Goal: Task Accomplishment & Management: Complete application form

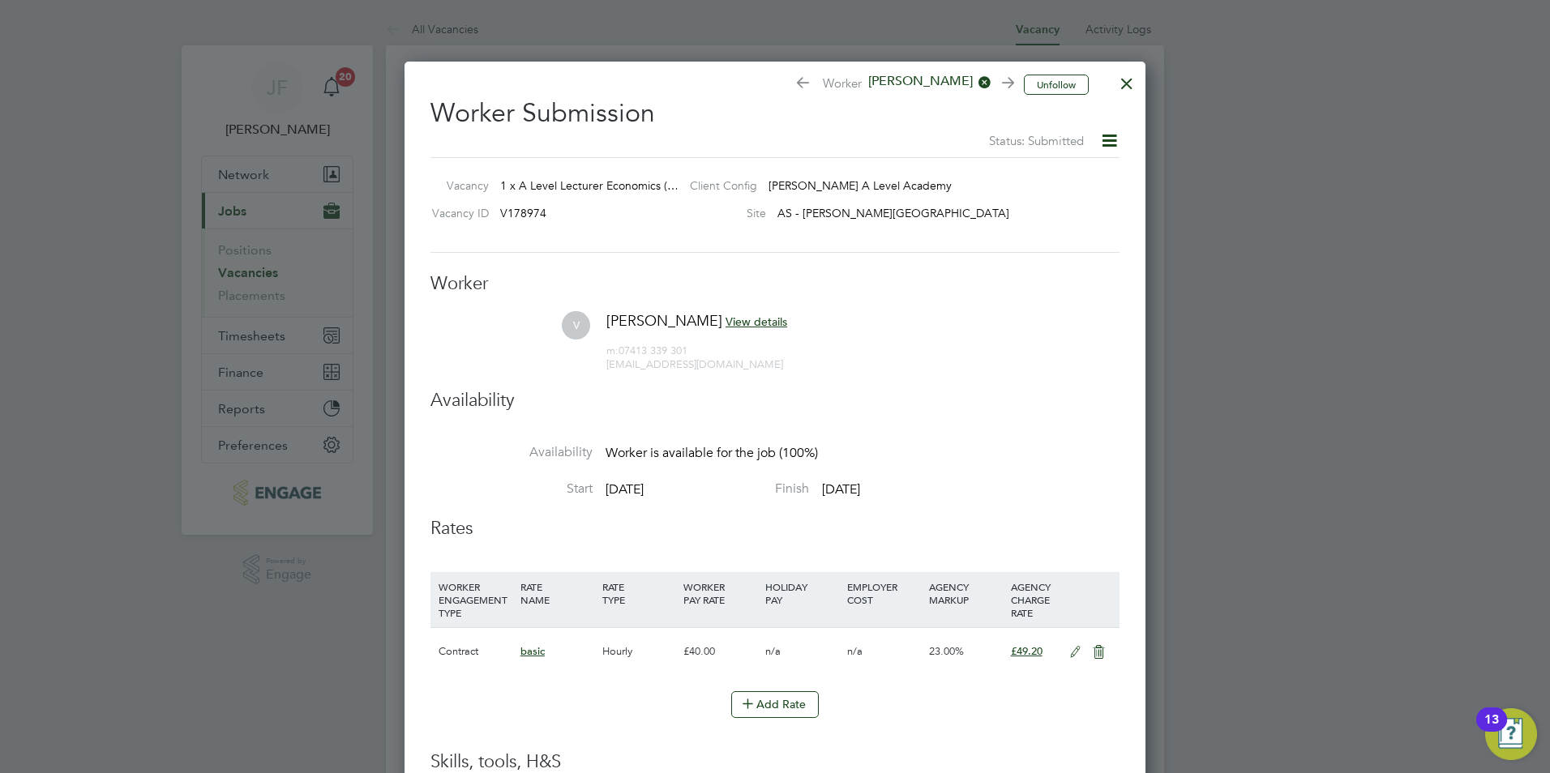
click at [1129, 86] on div at bounding box center [1126, 79] width 29 height 29
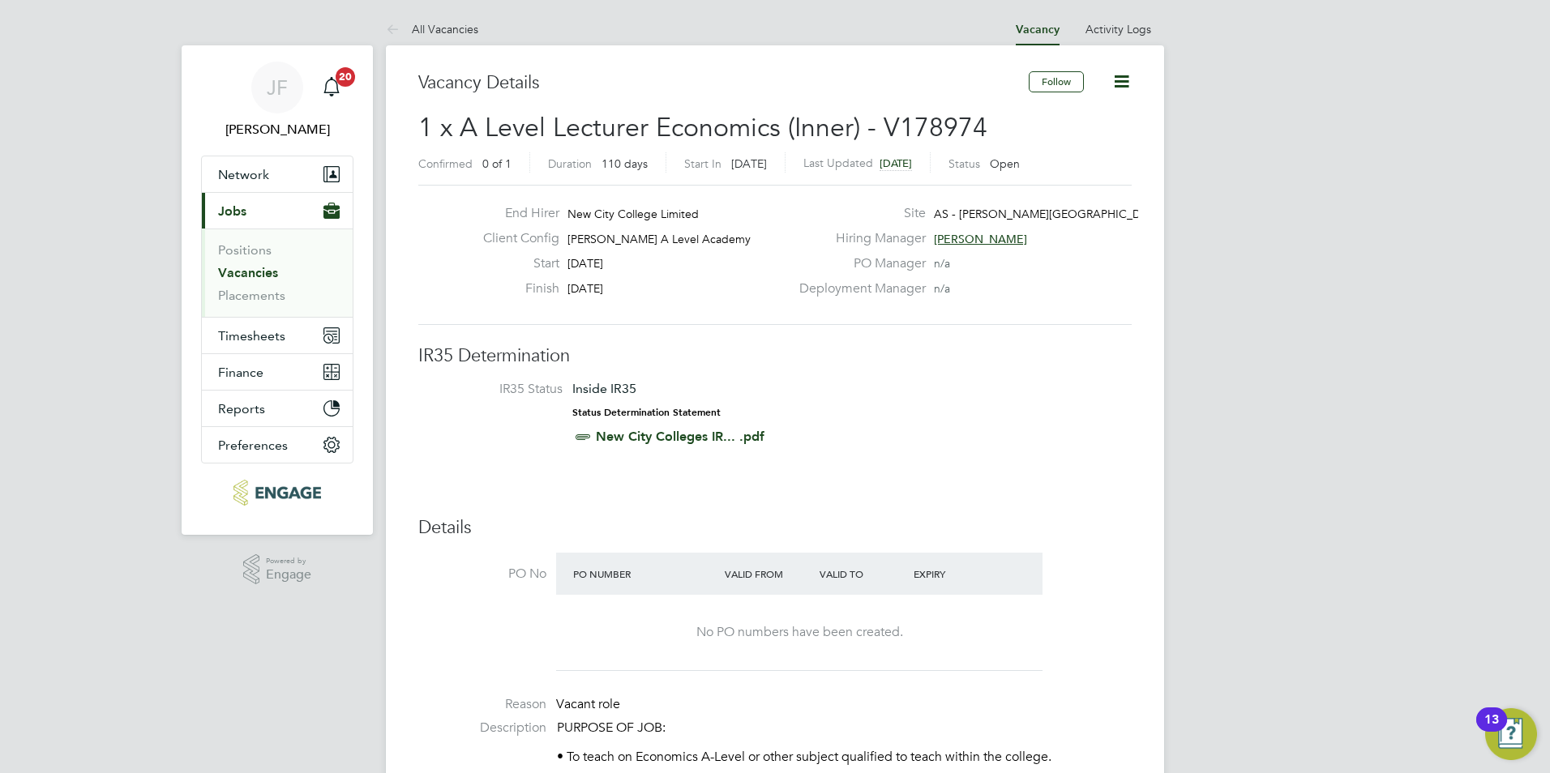
click at [263, 275] on link "Vacancies" at bounding box center [248, 272] width 60 height 15
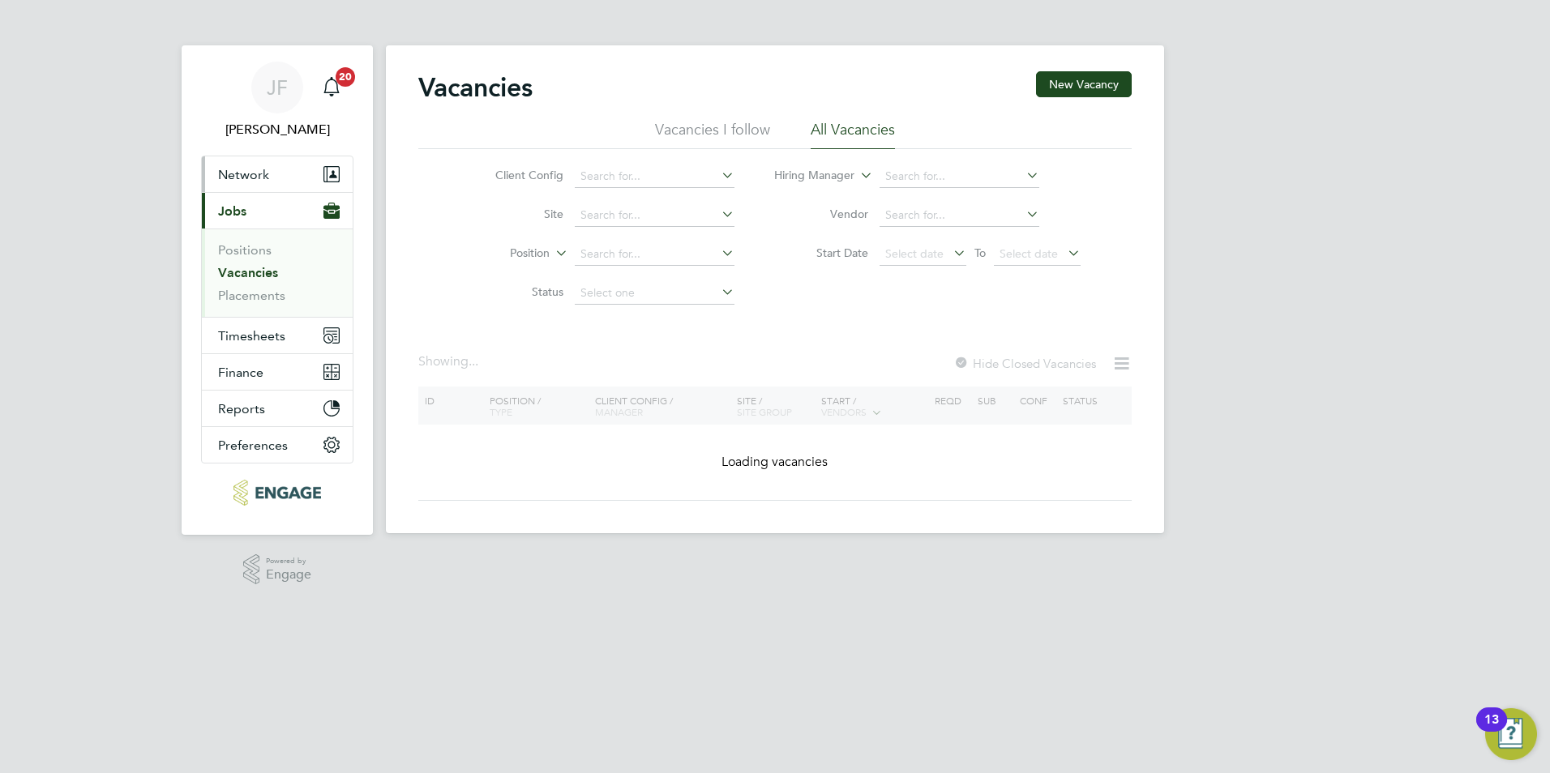
click at [237, 174] on span "Network" at bounding box center [243, 174] width 51 height 15
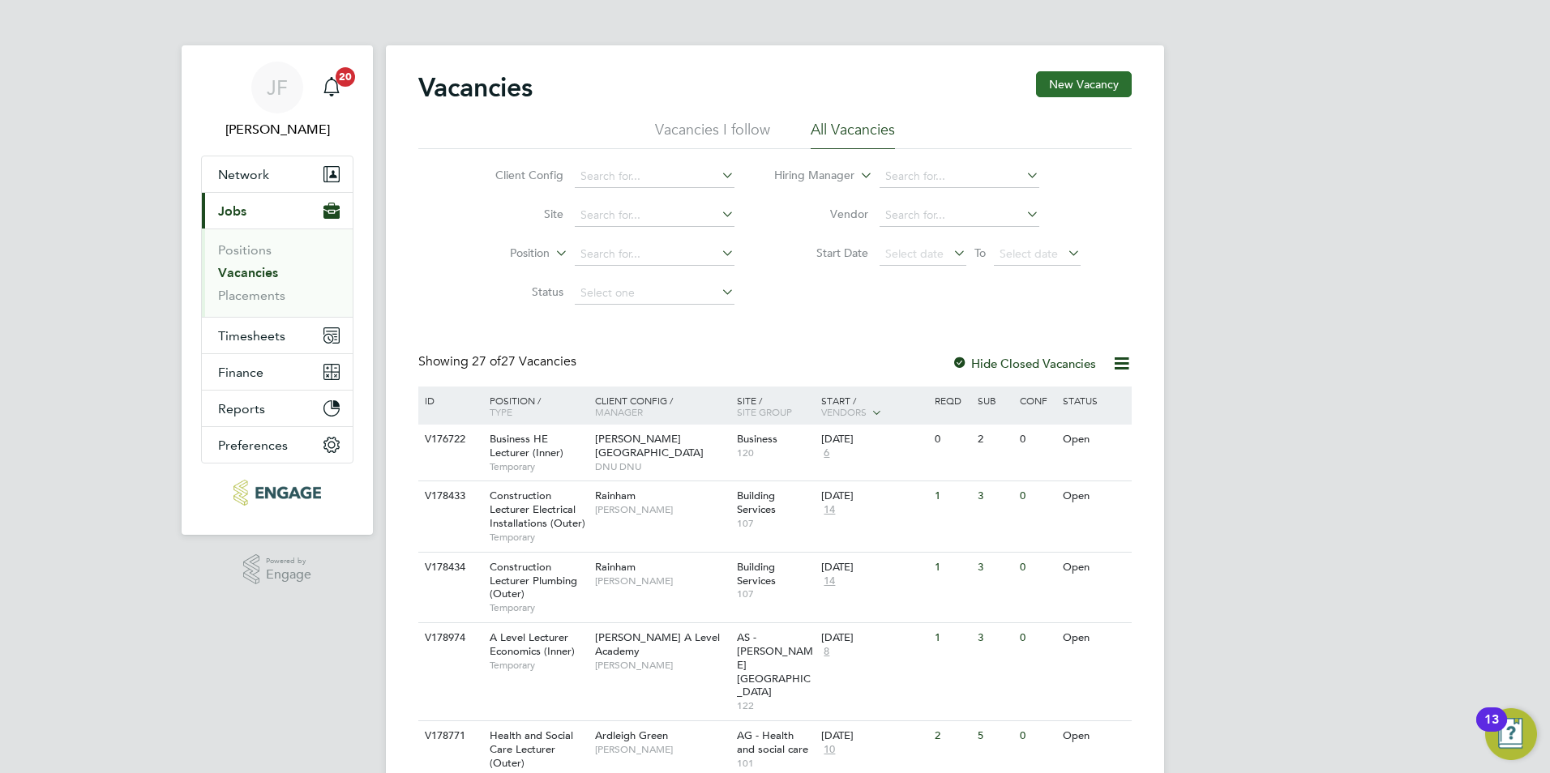
click at [1101, 79] on button "New Vacancy" at bounding box center [1084, 84] width 96 height 26
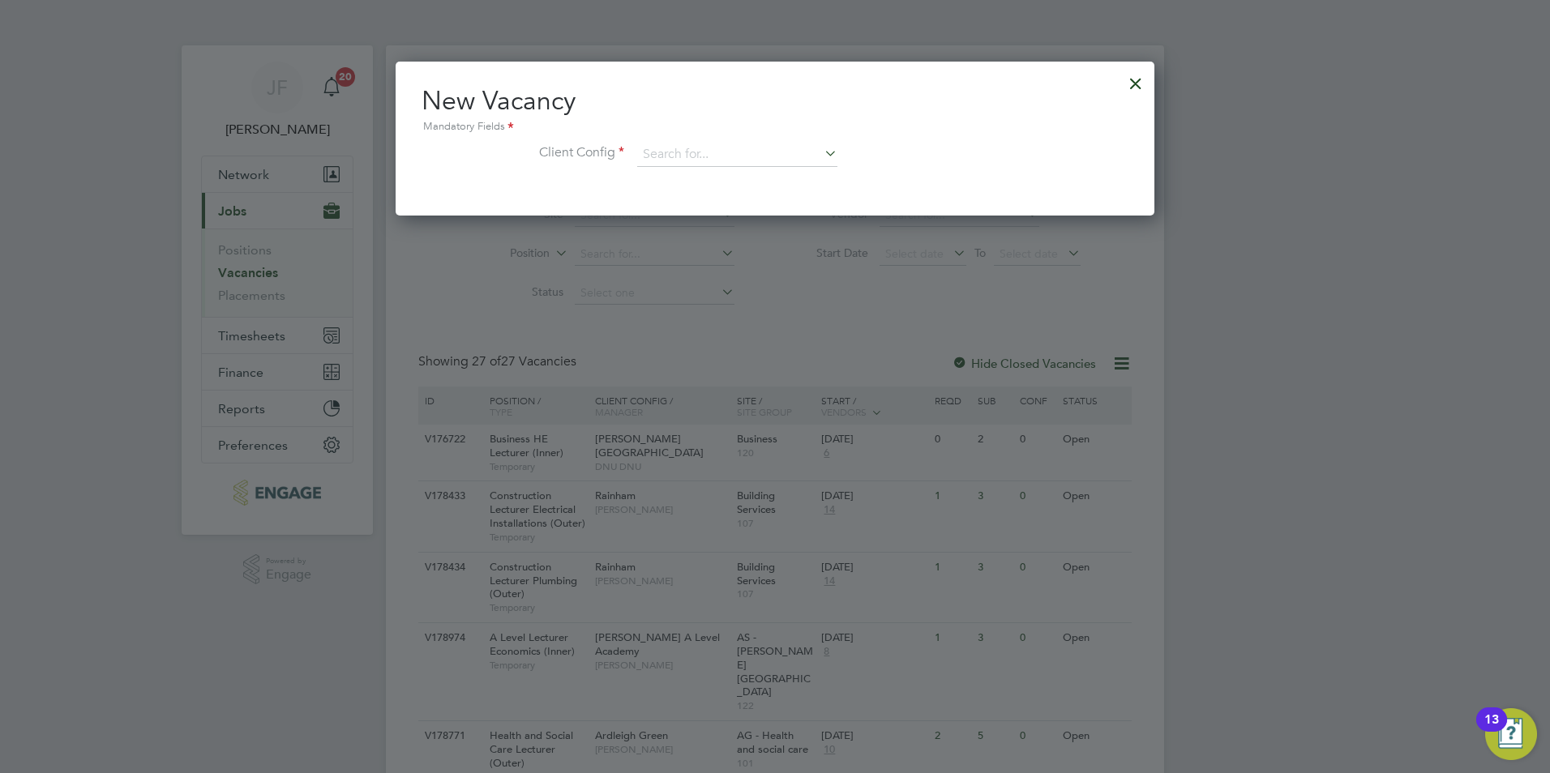
click at [1130, 88] on div at bounding box center [1135, 79] width 29 height 29
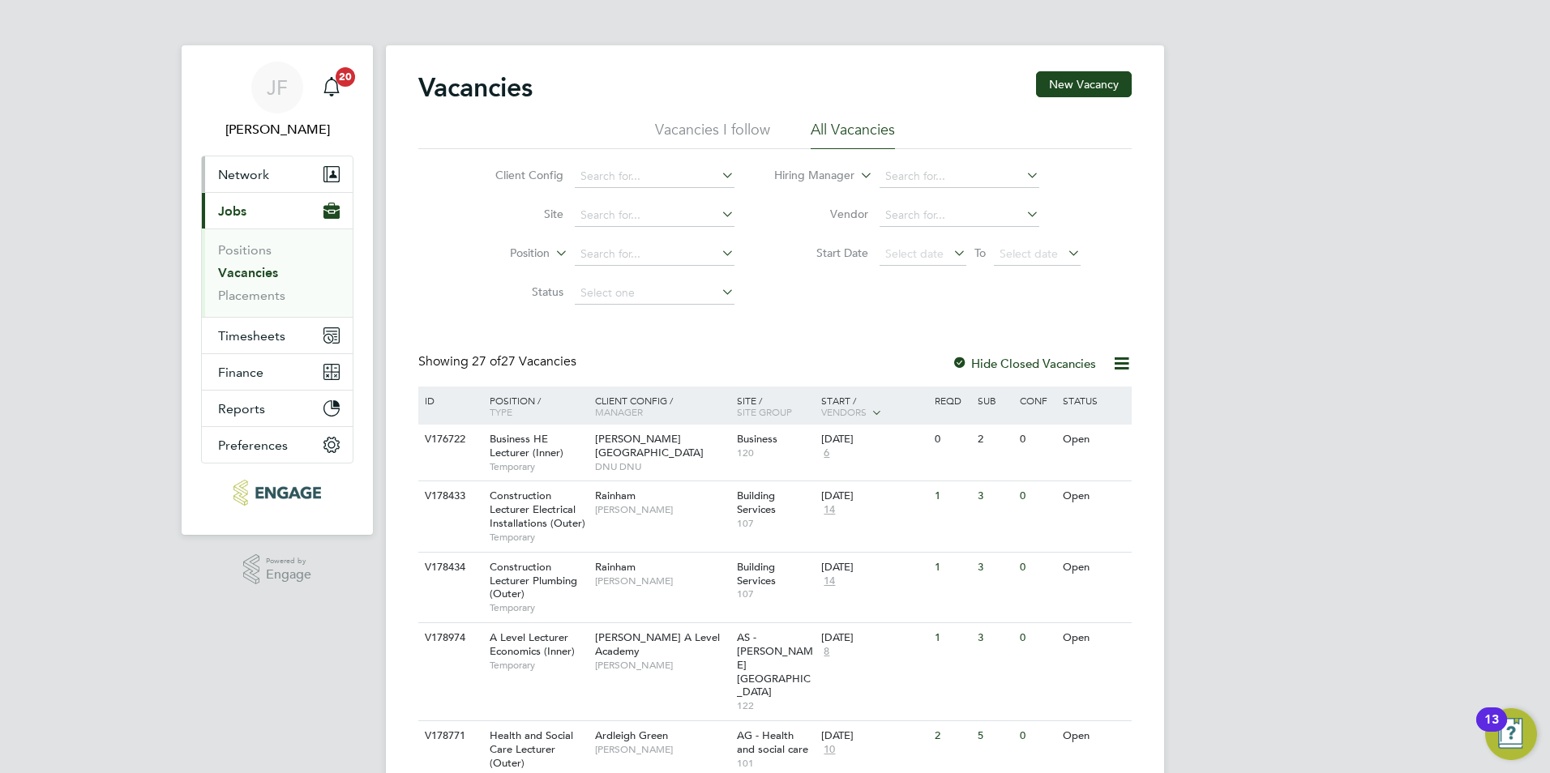
click at [253, 176] on span "Network" at bounding box center [243, 174] width 51 height 15
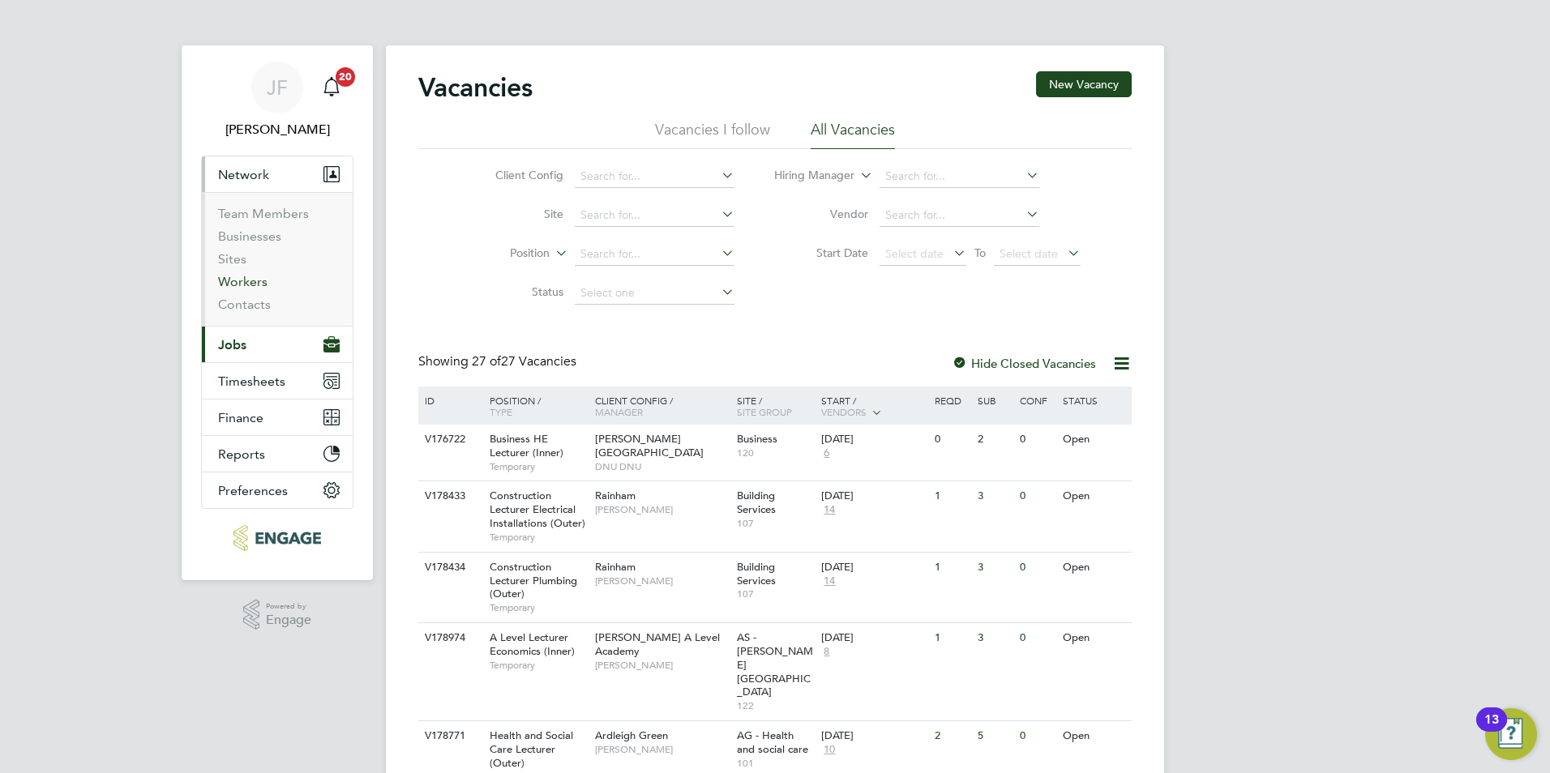
click at [264, 284] on link "Workers" at bounding box center [242, 281] width 49 height 15
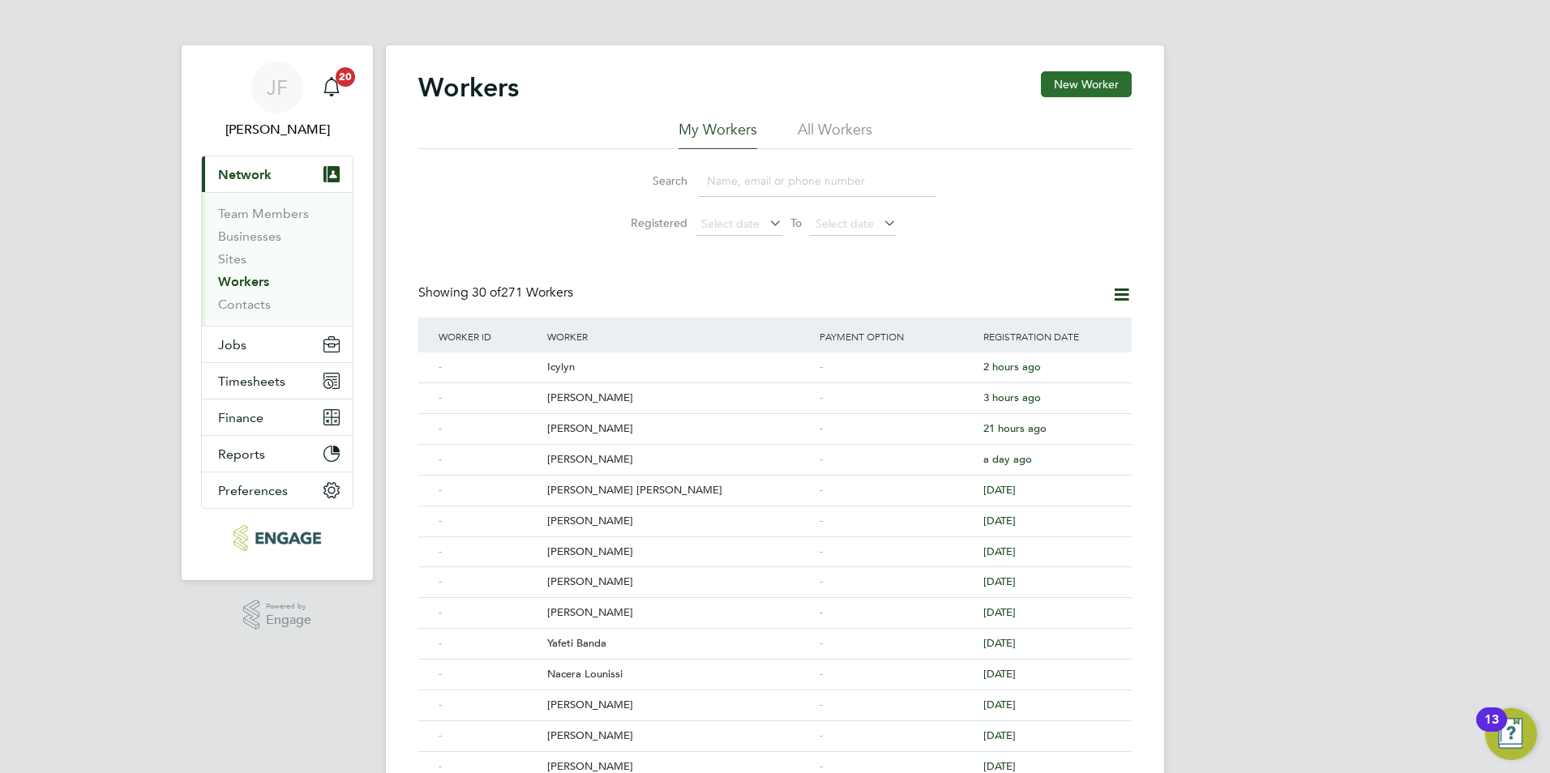
click at [1112, 87] on button "New Worker" at bounding box center [1086, 84] width 91 height 26
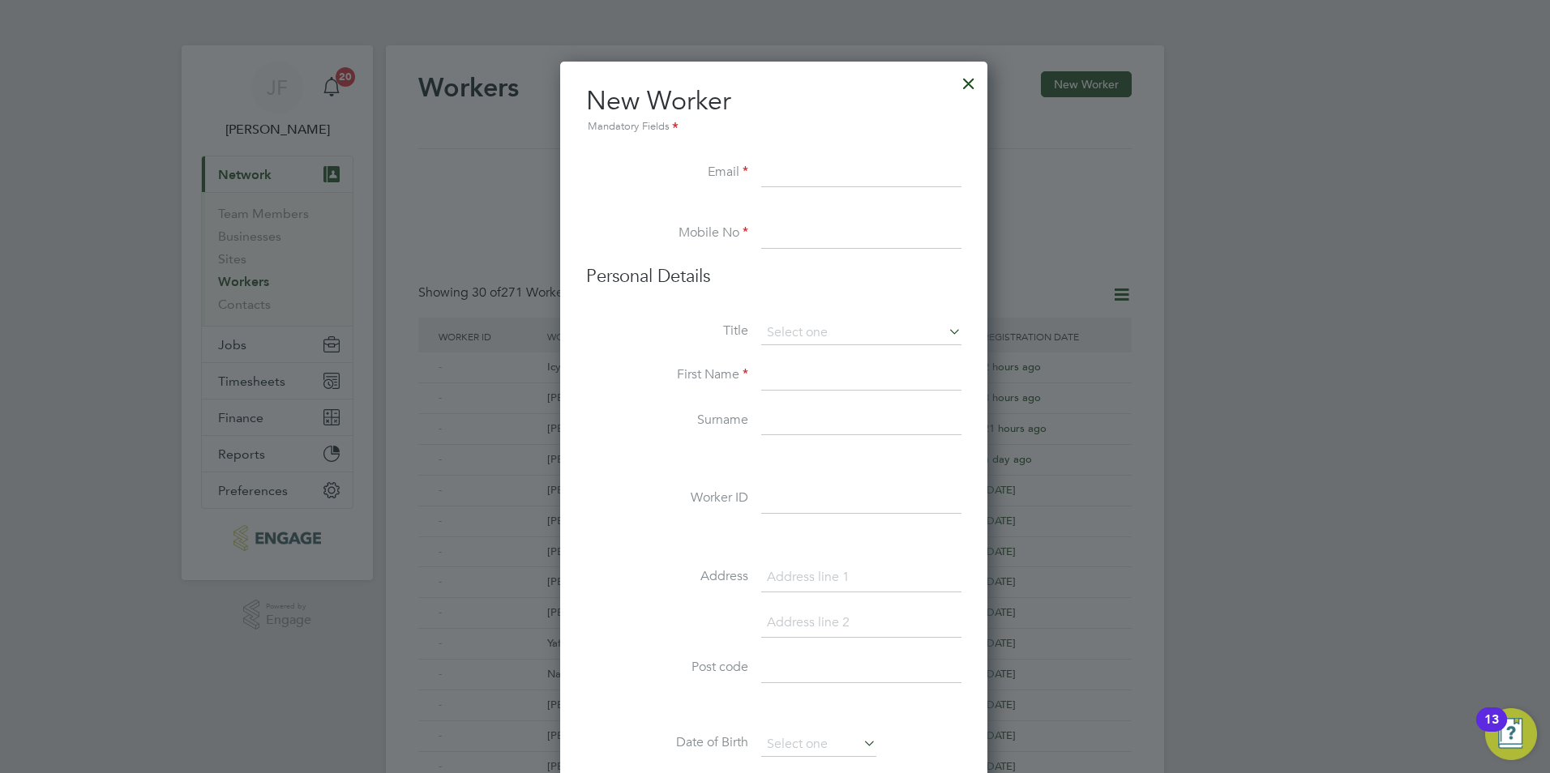
paste input "[EMAIL_ADDRESS][DOMAIN_NAME]"
type input "harlinday@yahoo.co.uk"
click at [788, 246] on input at bounding box center [861, 234] width 200 height 29
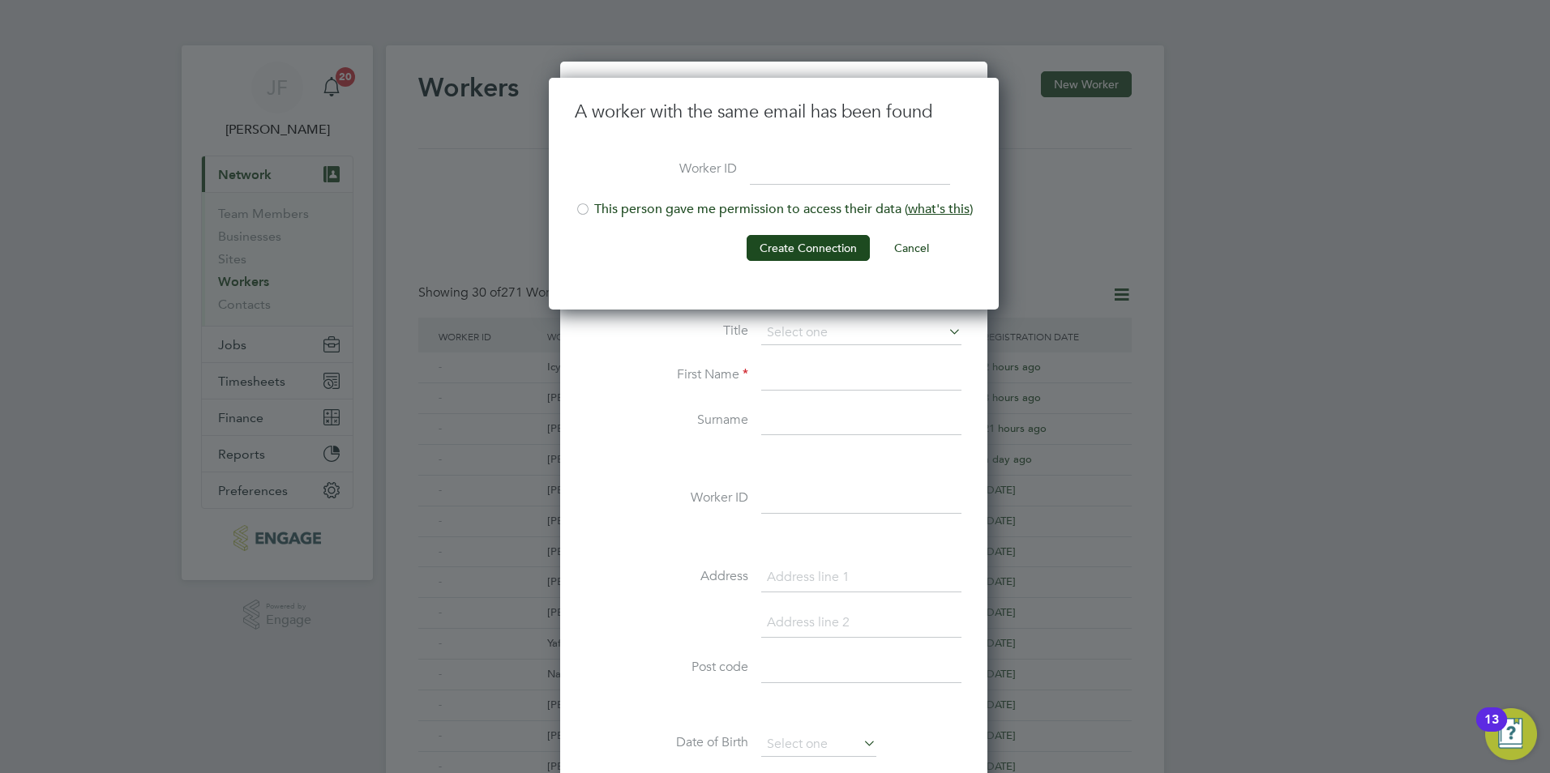
click at [588, 209] on div at bounding box center [583, 211] width 16 height 16
click at [801, 252] on button "Create Connection" at bounding box center [807, 248] width 123 height 26
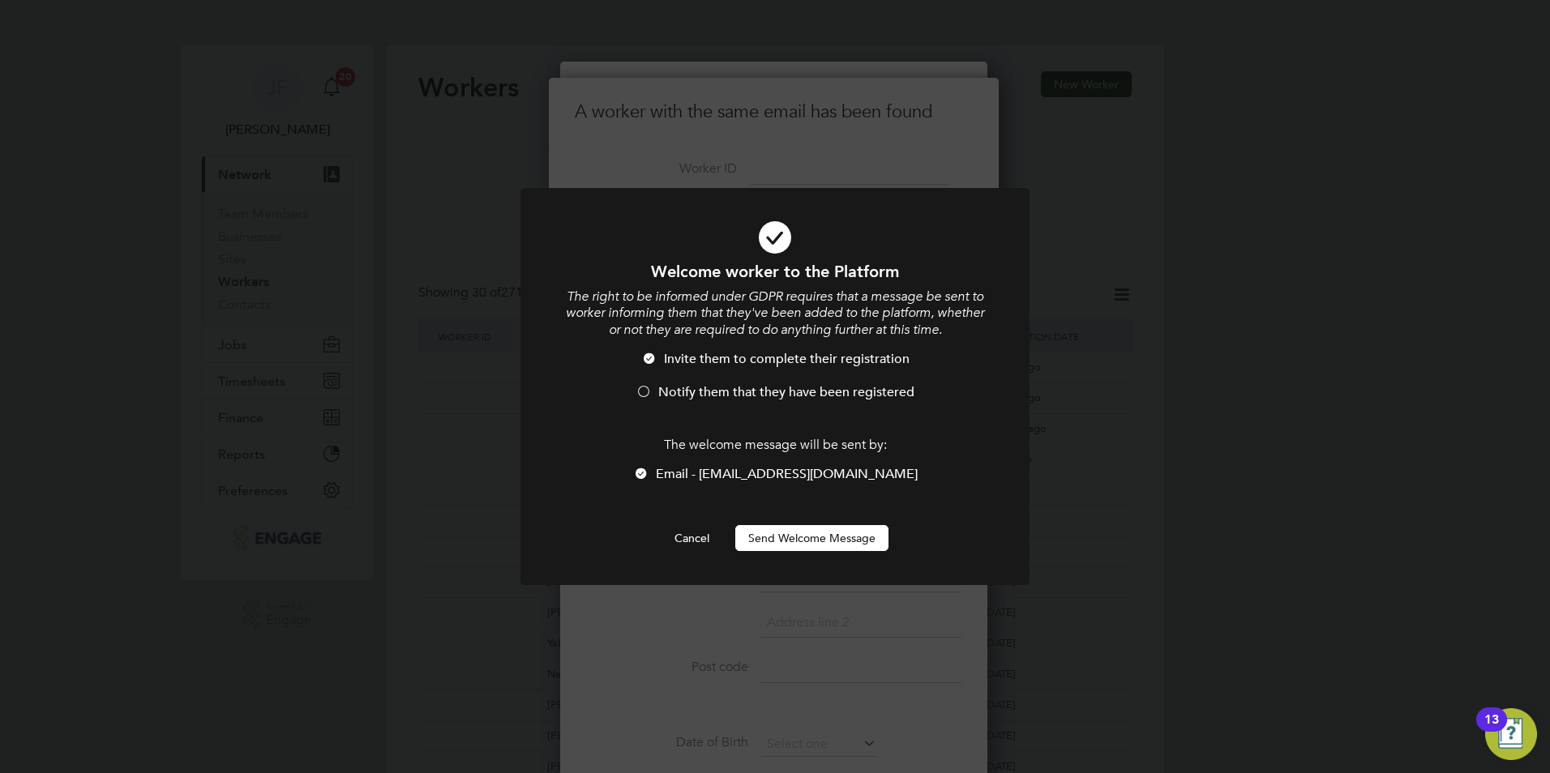
click at [651, 399] on div at bounding box center [643, 393] width 16 height 16
click at [824, 530] on button "Send Welcome Message" at bounding box center [811, 538] width 153 height 26
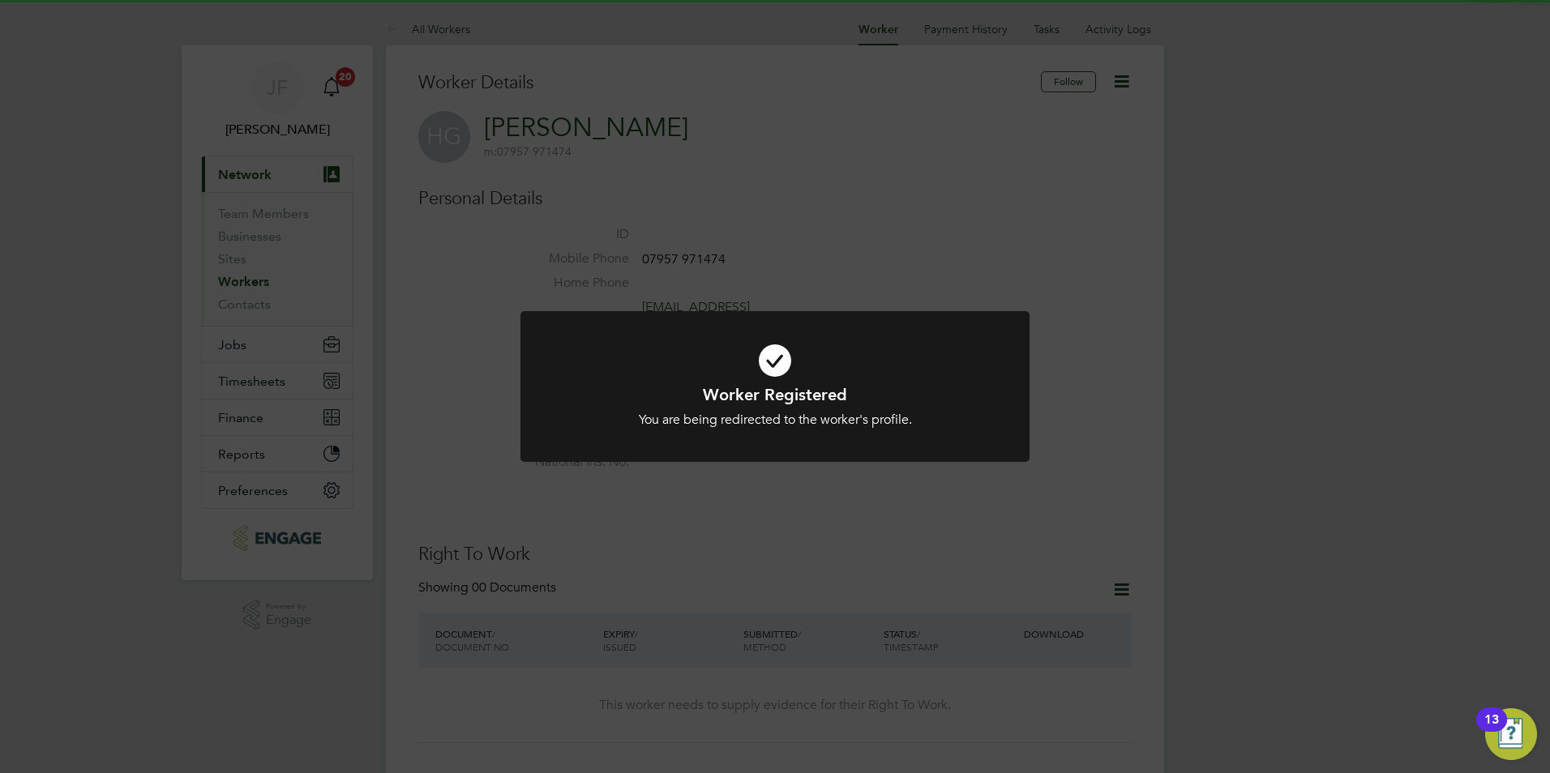
click at [886, 263] on div "Worker Registered You are being redirected to the worker's profile. Cancel Okay" at bounding box center [775, 386] width 1550 height 773
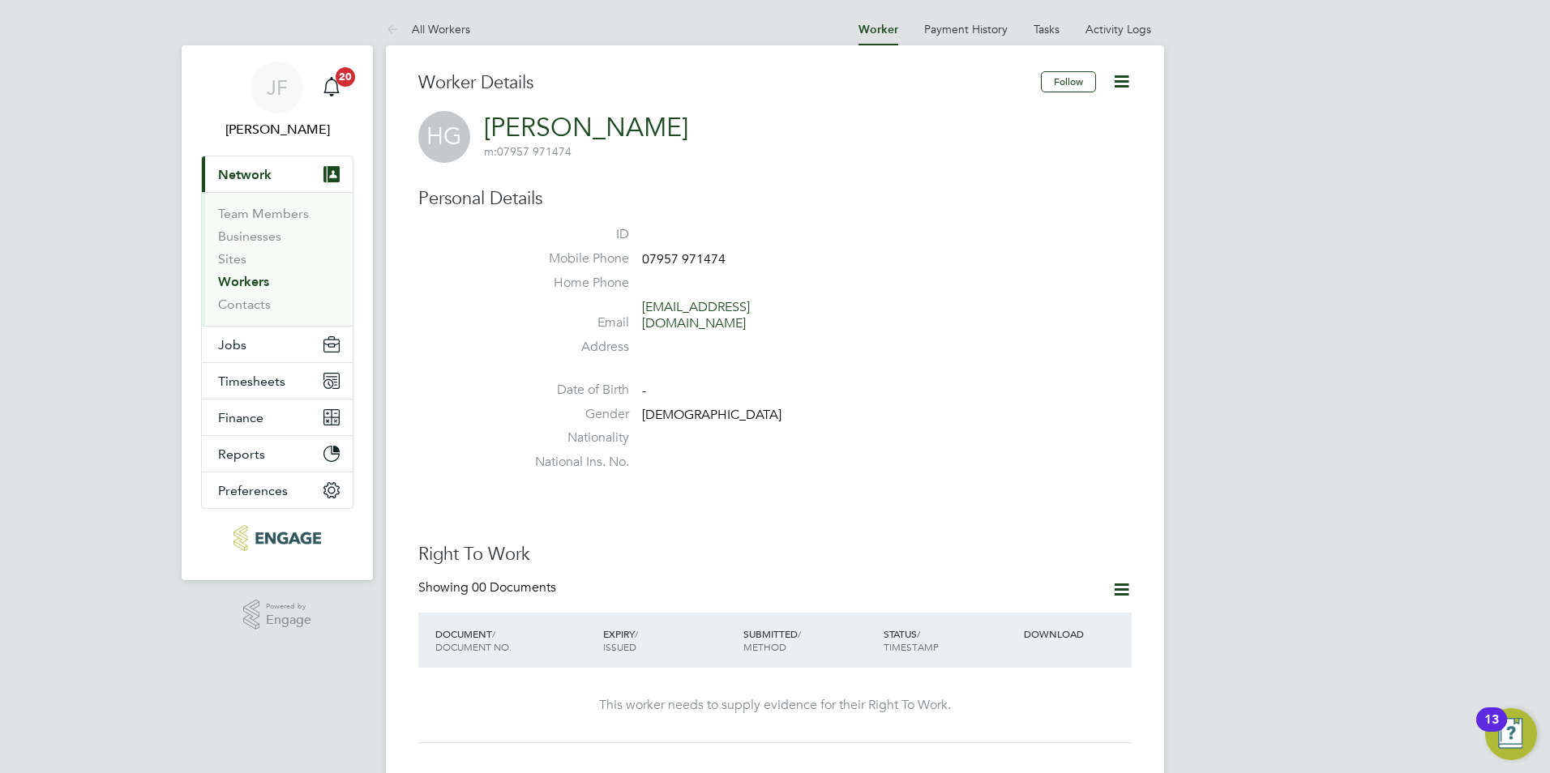
click at [246, 276] on link "Workers" at bounding box center [243, 281] width 51 height 15
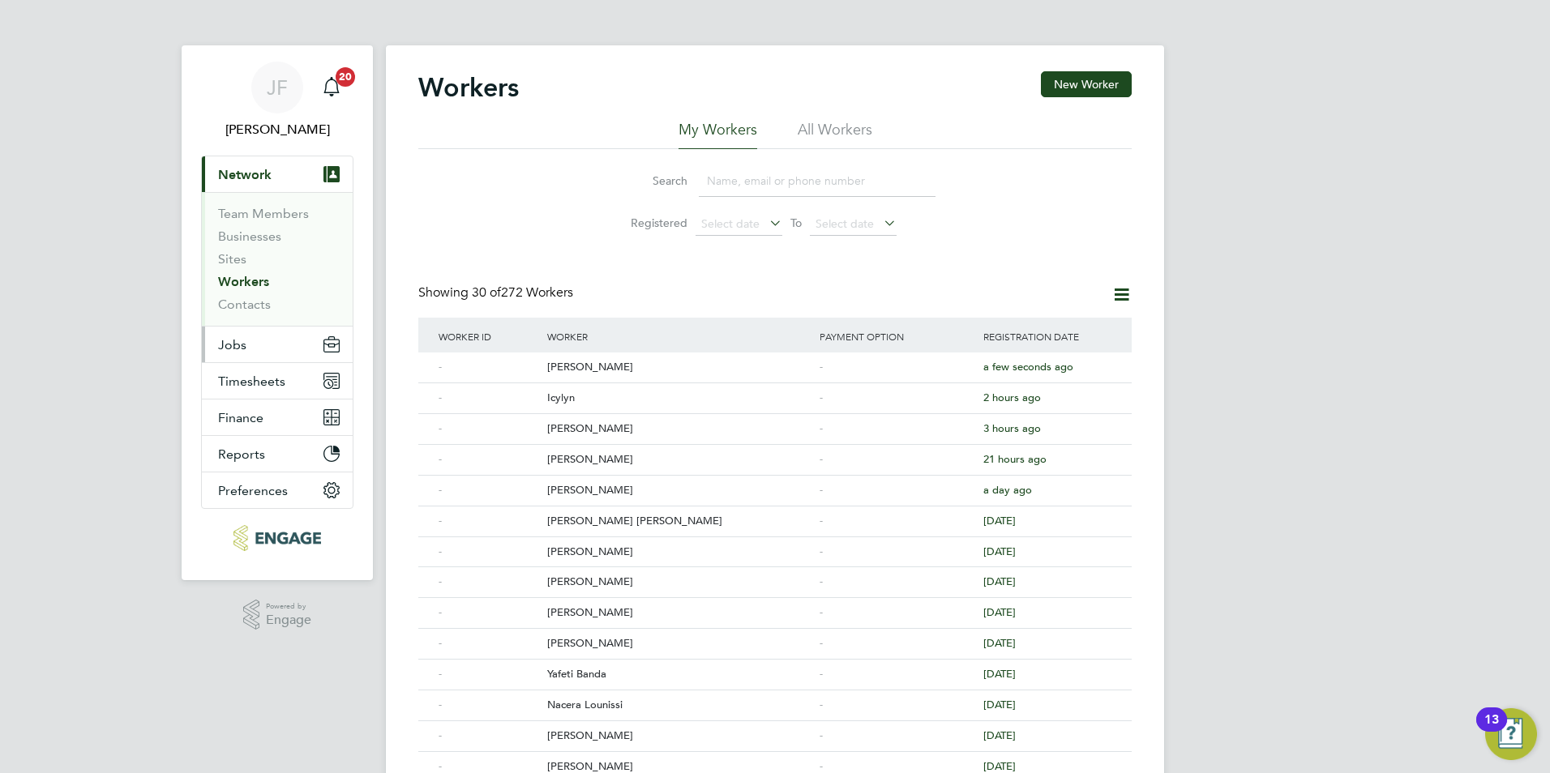
click at [263, 354] on button "Jobs" at bounding box center [277, 345] width 151 height 36
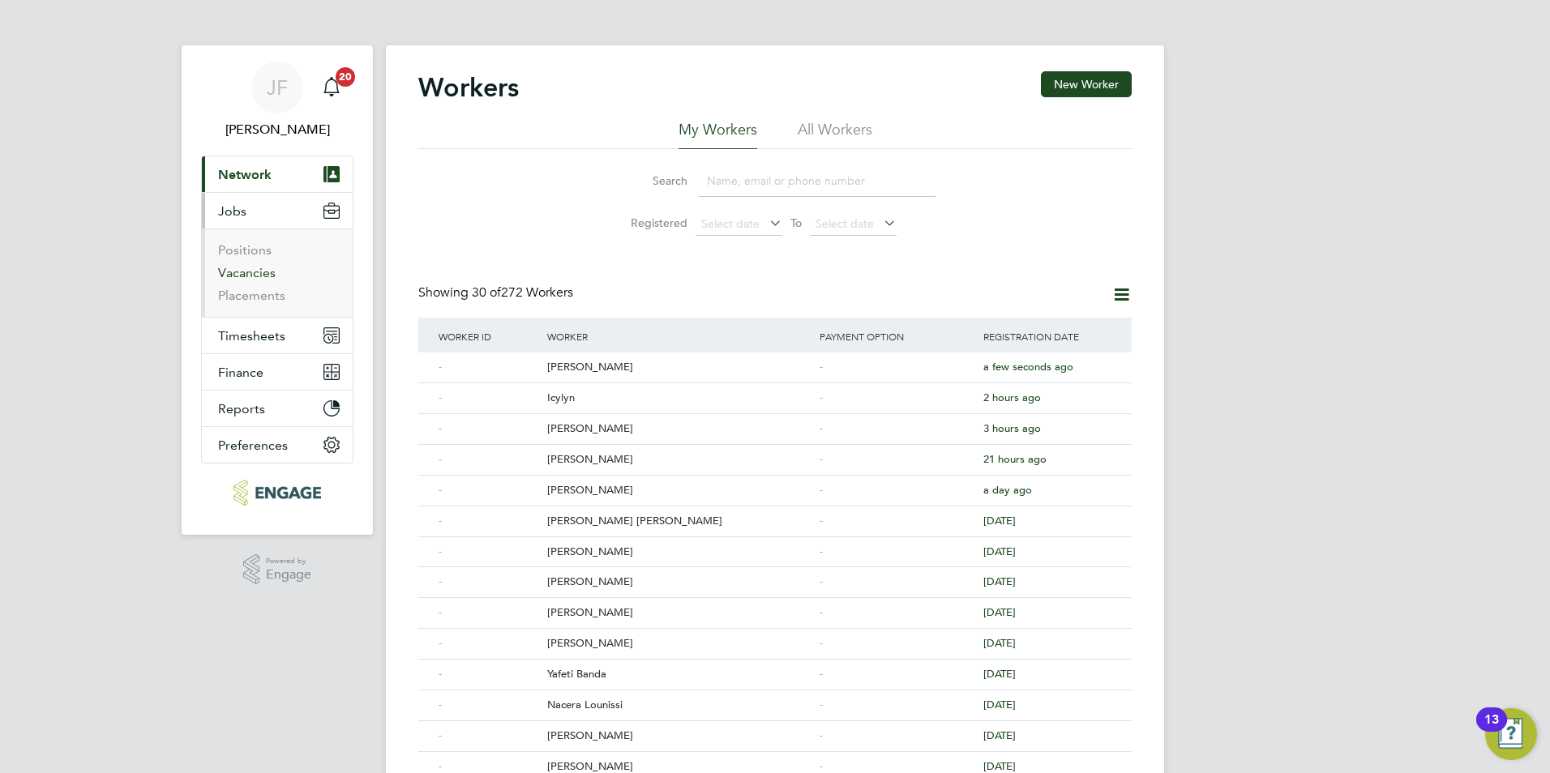
click at [257, 279] on link "Vacancies" at bounding box center [247, 272] width 58 height 15
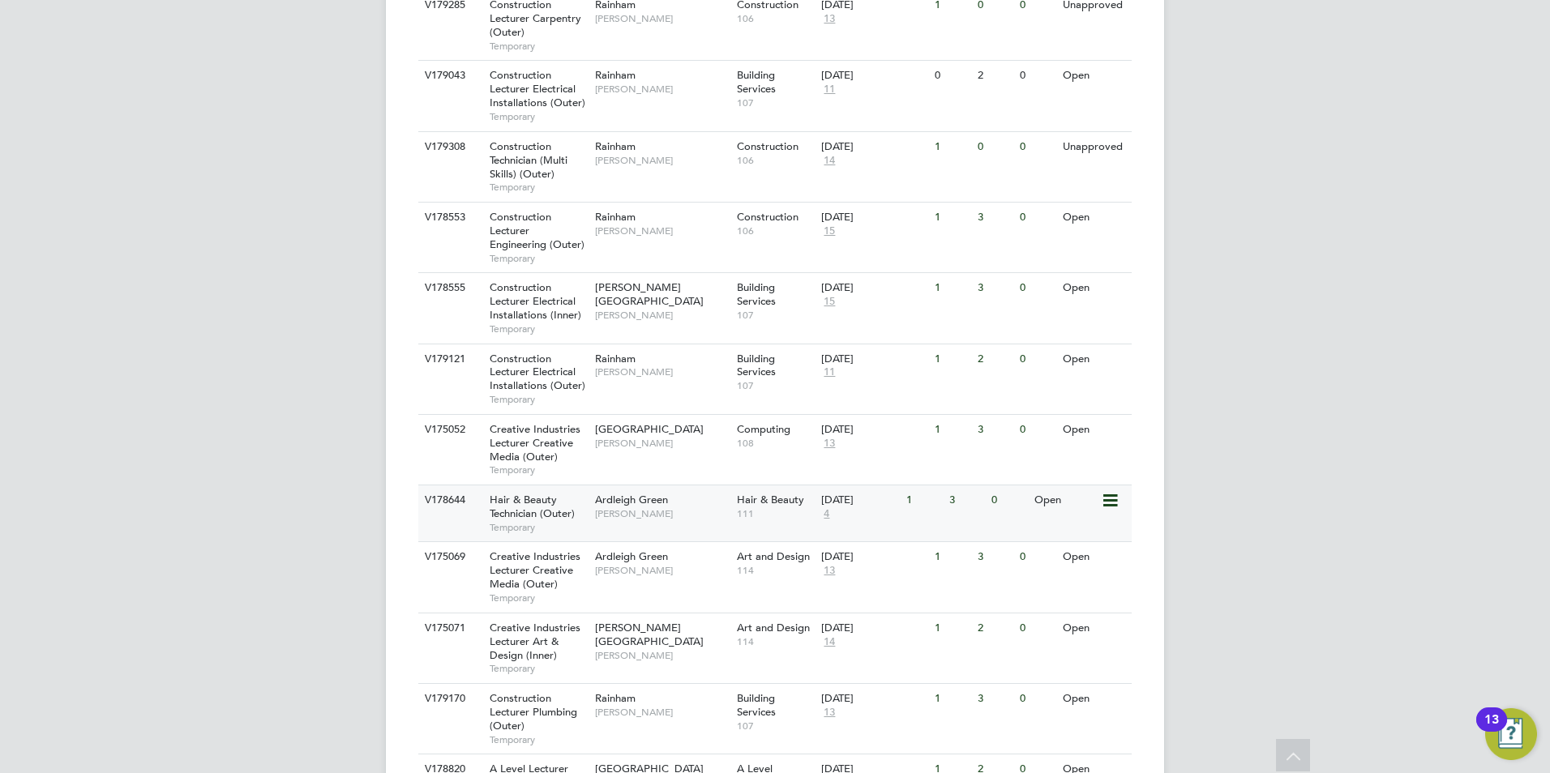
scroll to position [900, 0]
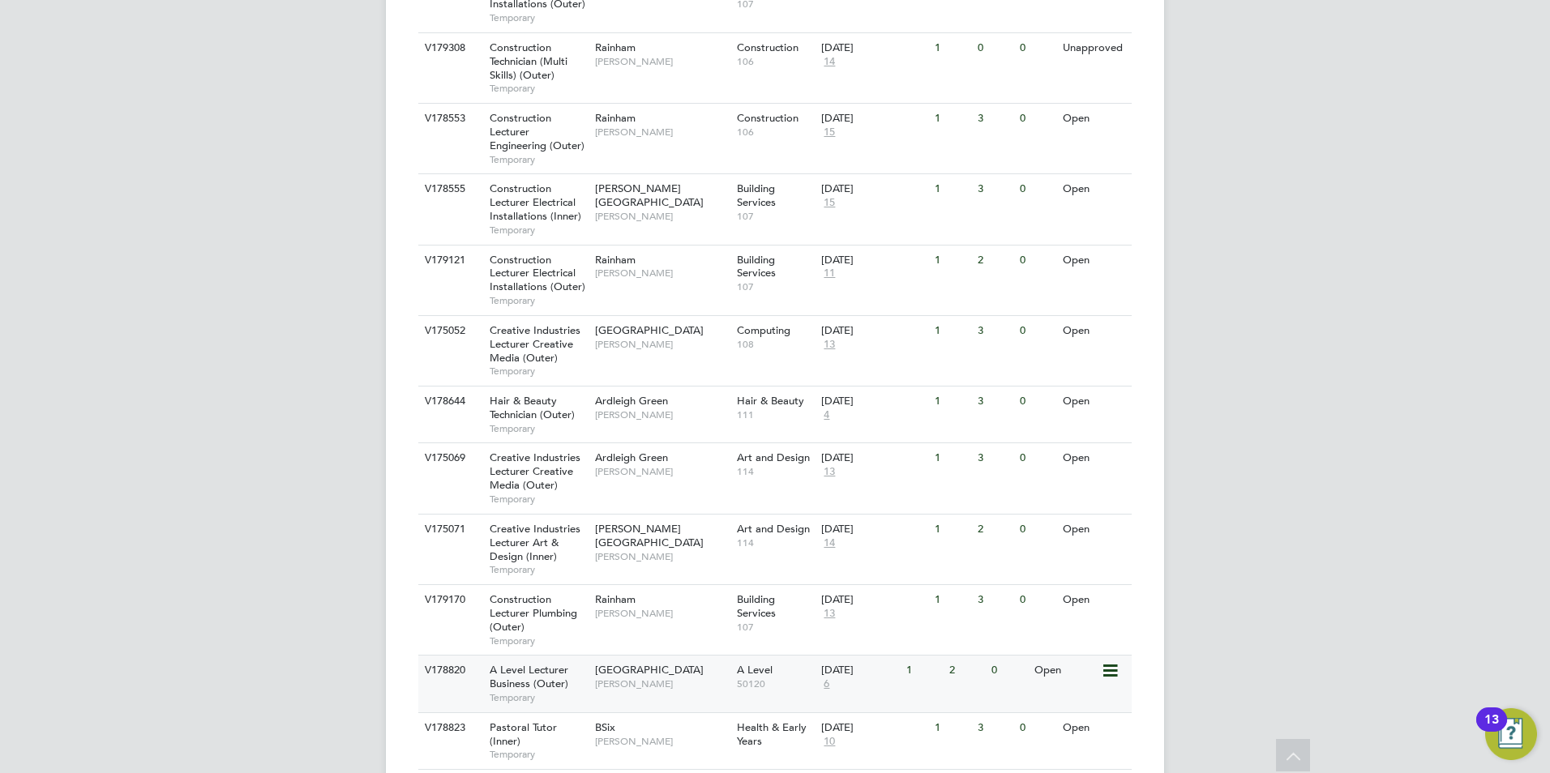
click at [625, 663] on span "Havering Sixth Form Campus" at bounding box center [649, 670] width 109 height 14
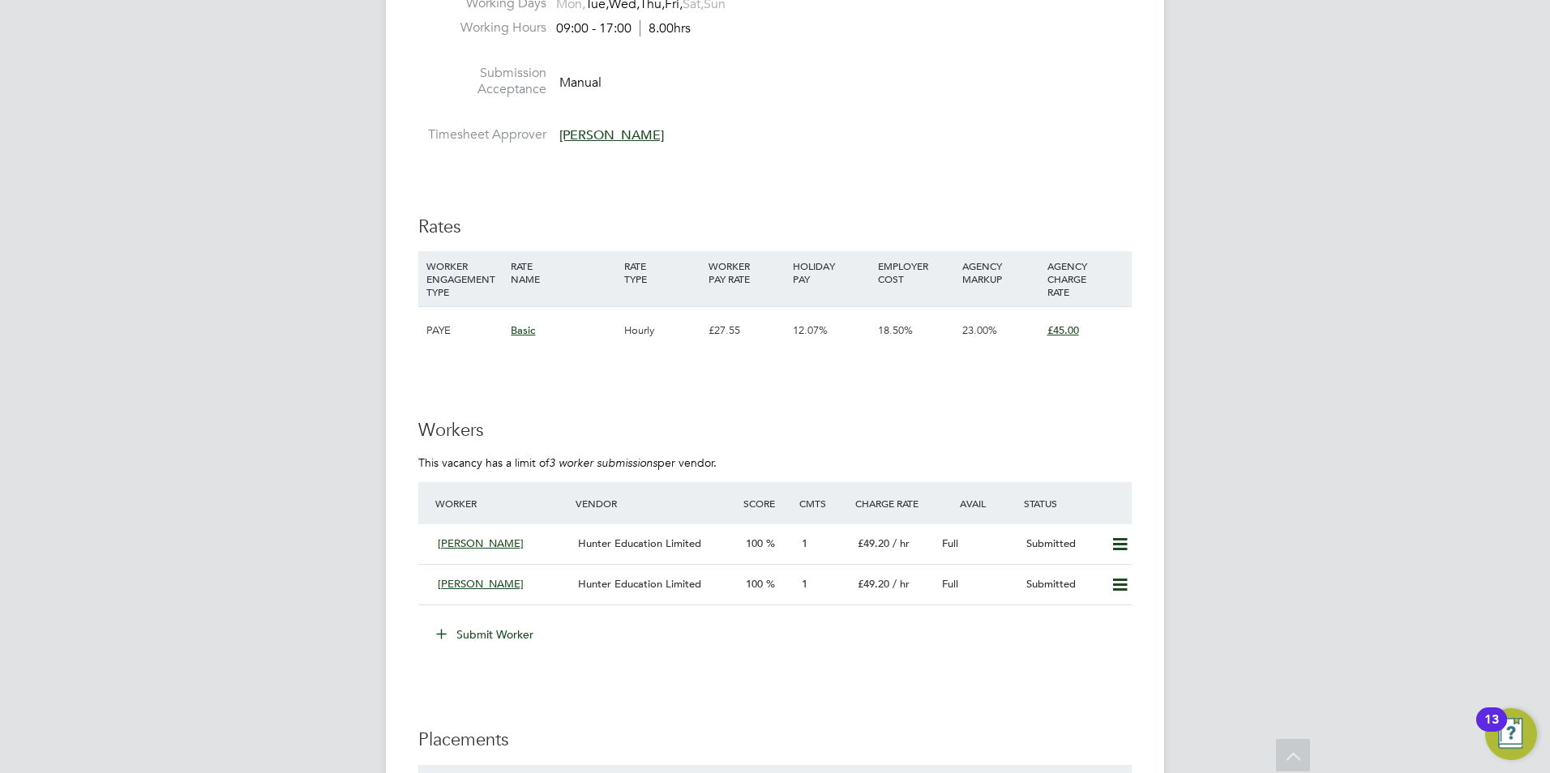
click at [496, 639] on button "Submit Worker" at bounding box center [486, 635] width 122 height 26
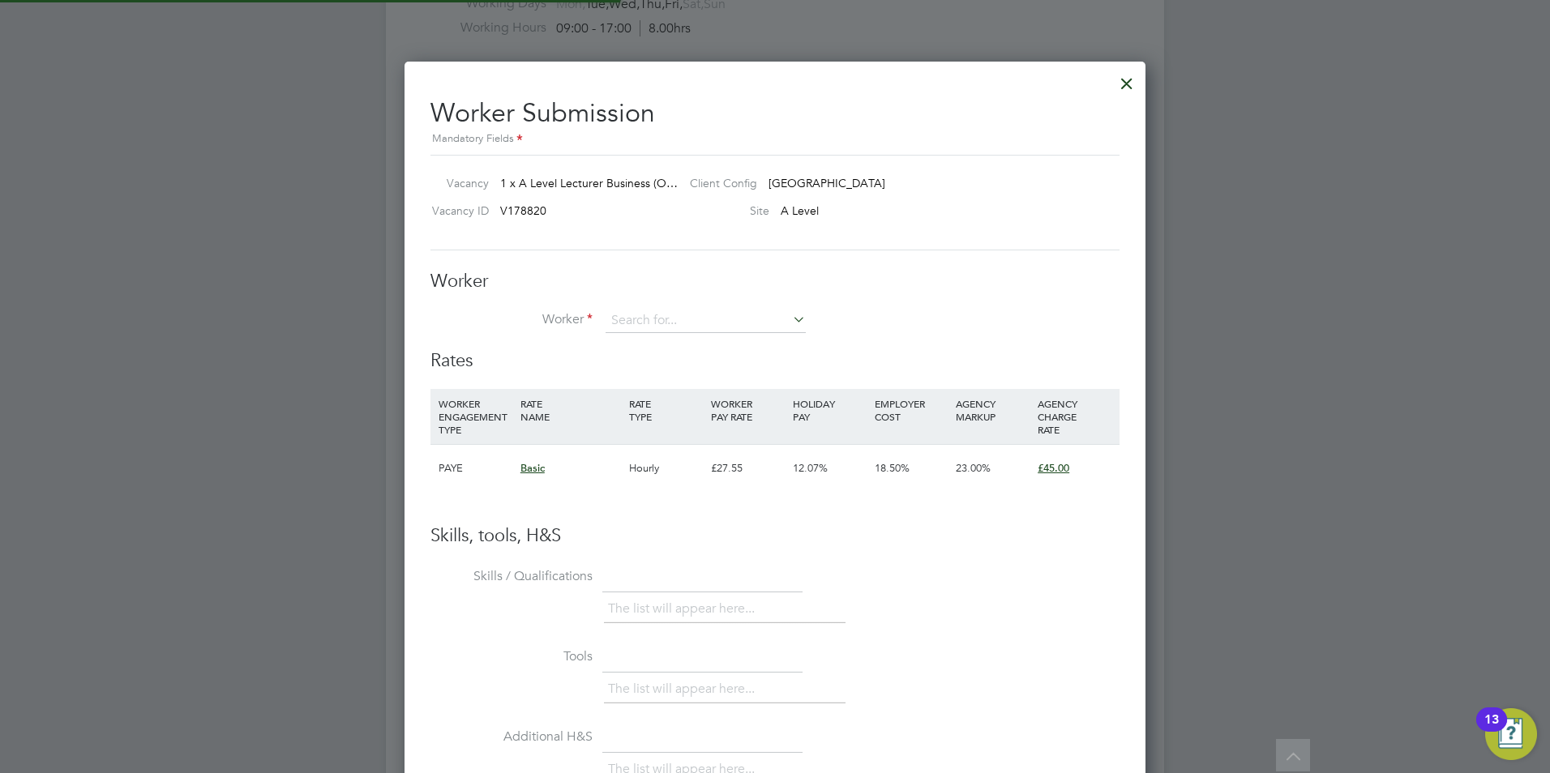
scroll to position [984, 742]
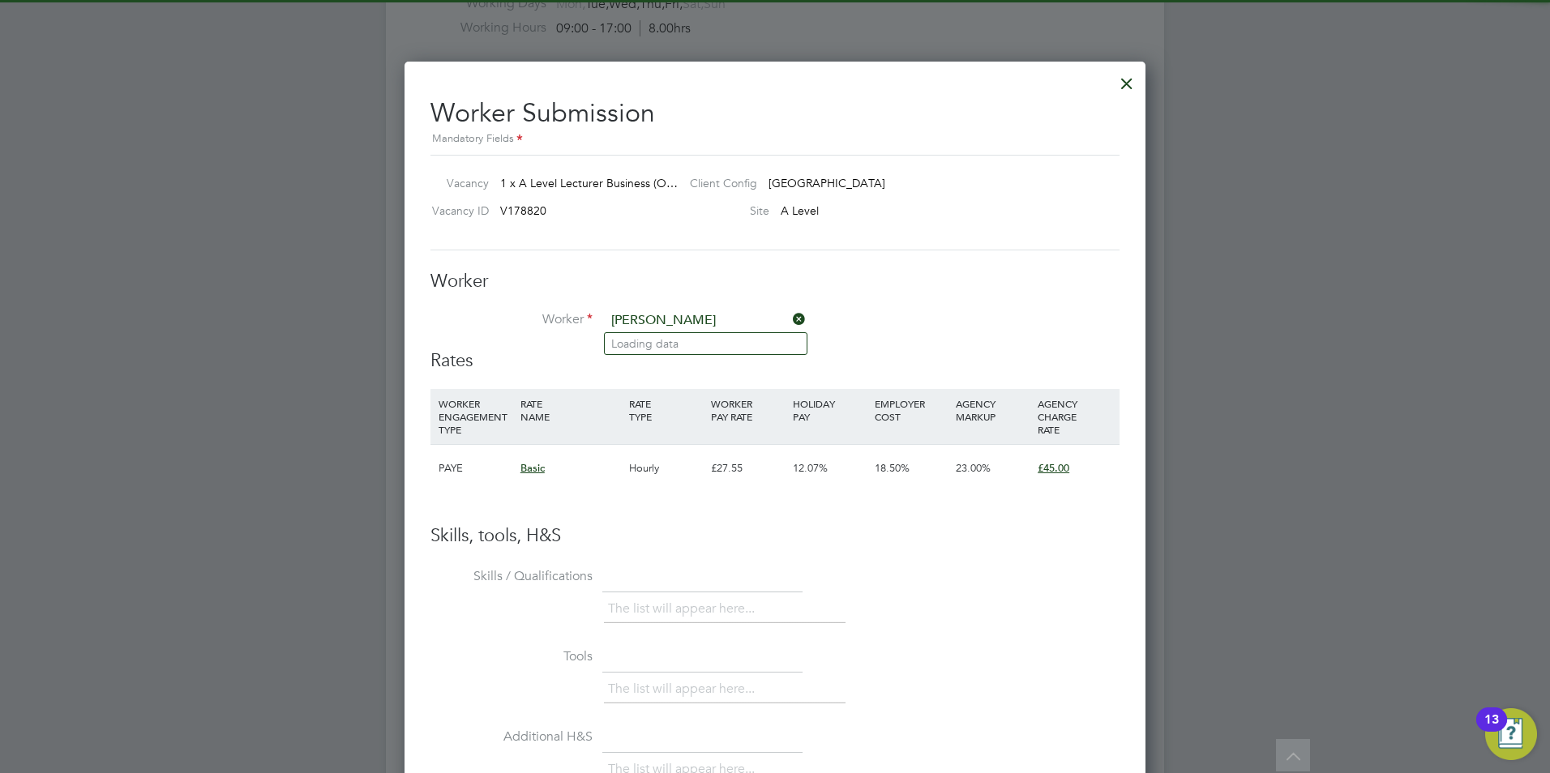
type input "[PERSON_NAME]"
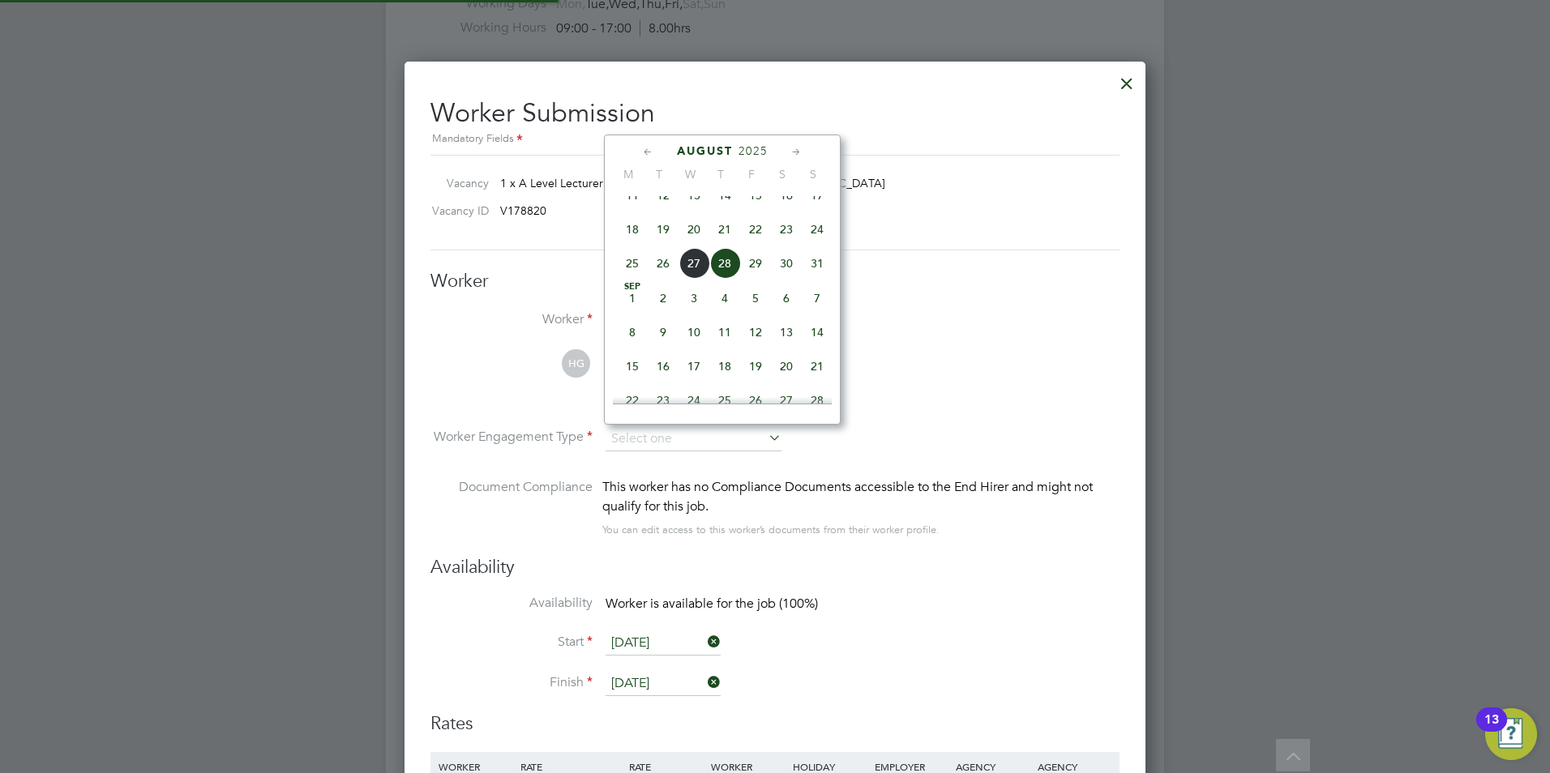
click at [910, 276] on h3 "Worker" at bounding box center [774, 282] width 689 height 24
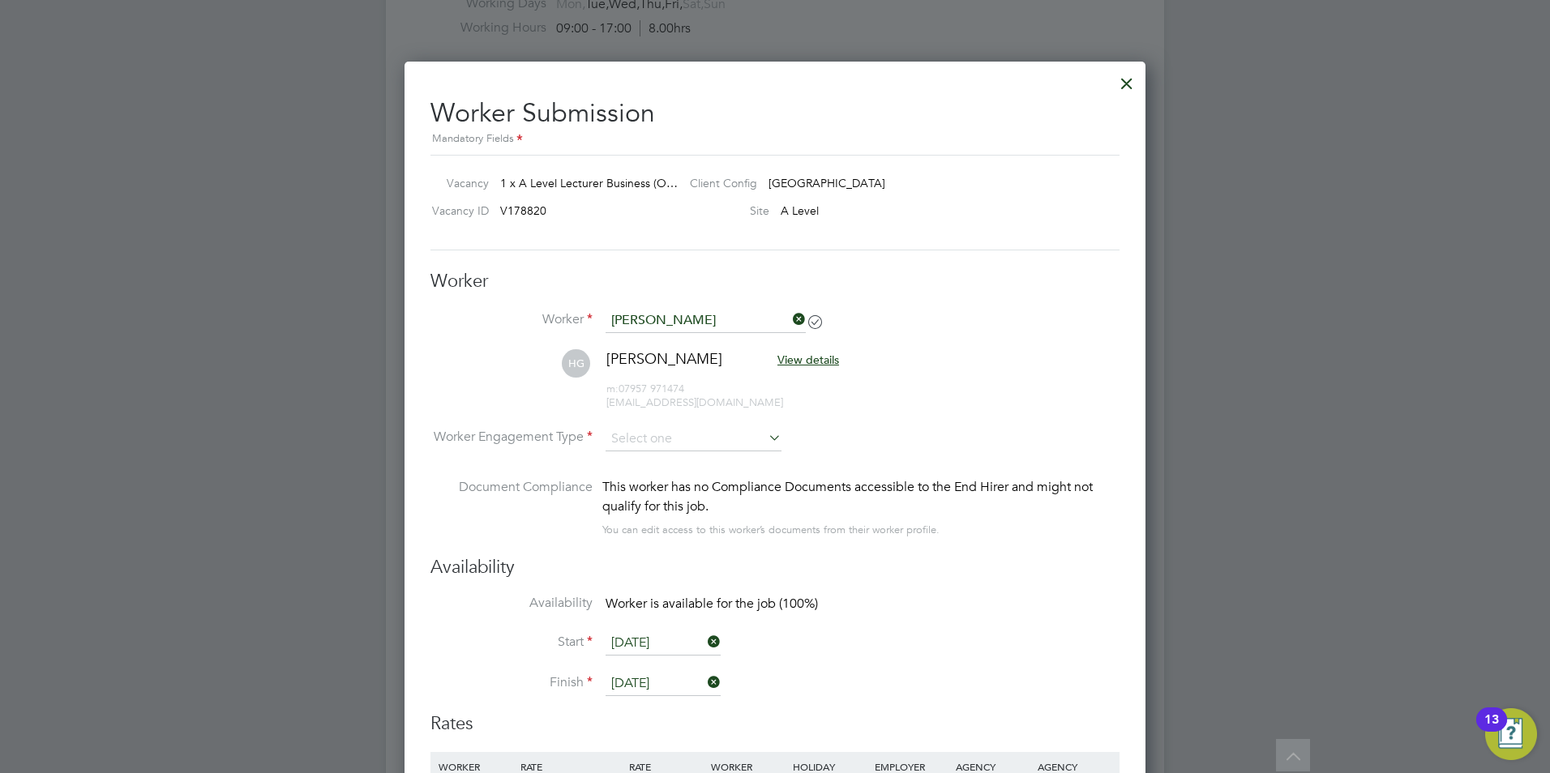
click at [715, 455] on li "Worker Engagement Type" at bounding box center [774, 452] width 689 height 50
click at [685, 443] on input at bounding box center [693, 439] width 176 height 24
click at [650, 465] on li "Contract" at bounding box center [693, 461] width 177 height 21
type input "Contract"
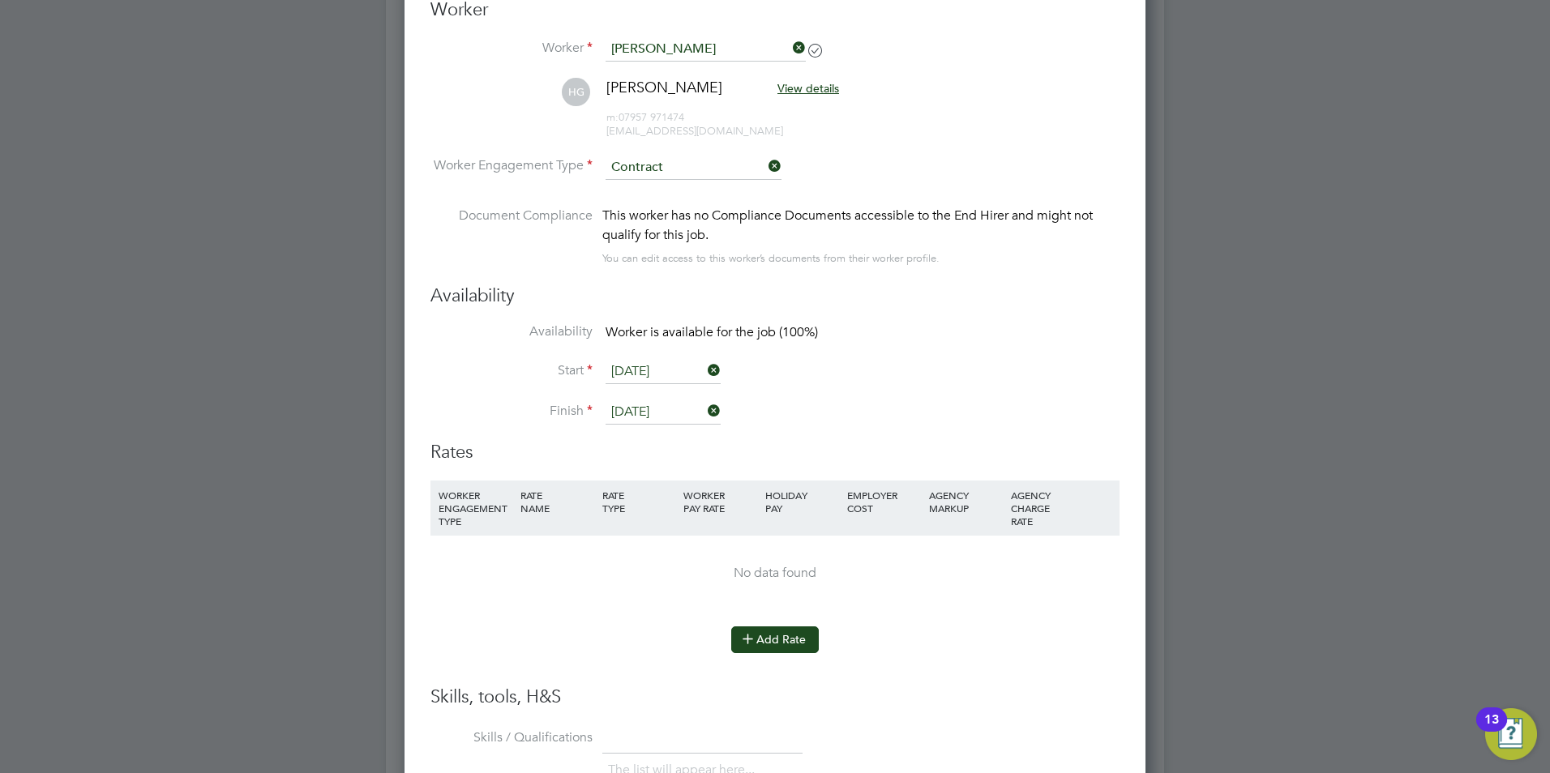
click at [787, 652] on button "Add Rate" at bounding box center [775, 639] width 88 height 26
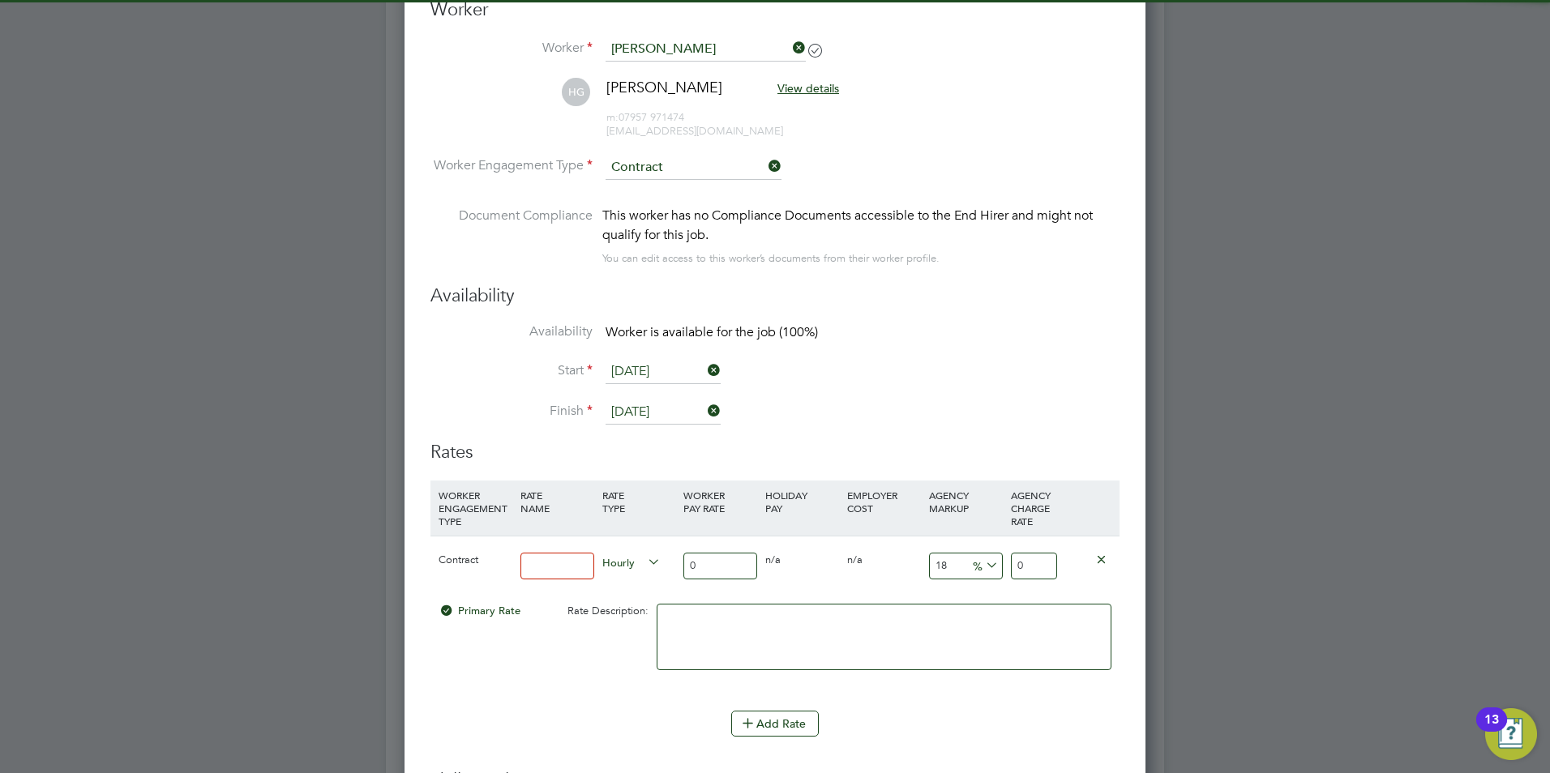
click at [548, 570] on input at bounding box center [557, 566] width 74 height 27
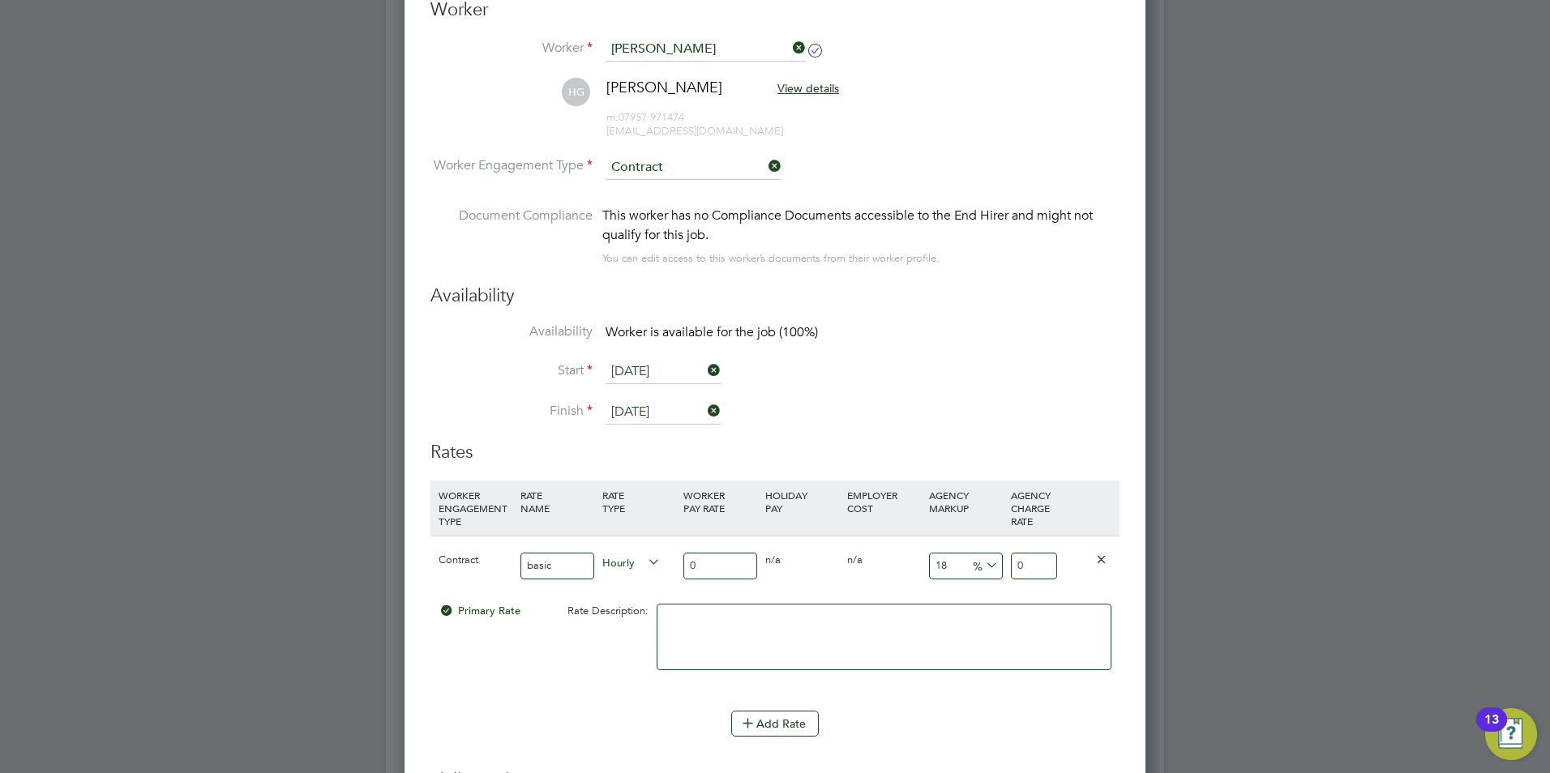
type input "basic"
click at [715, 571] on input "0" at bounding box center [720, 566] width 74 height 27
type input "4"
type input "4.72"
type input "40"
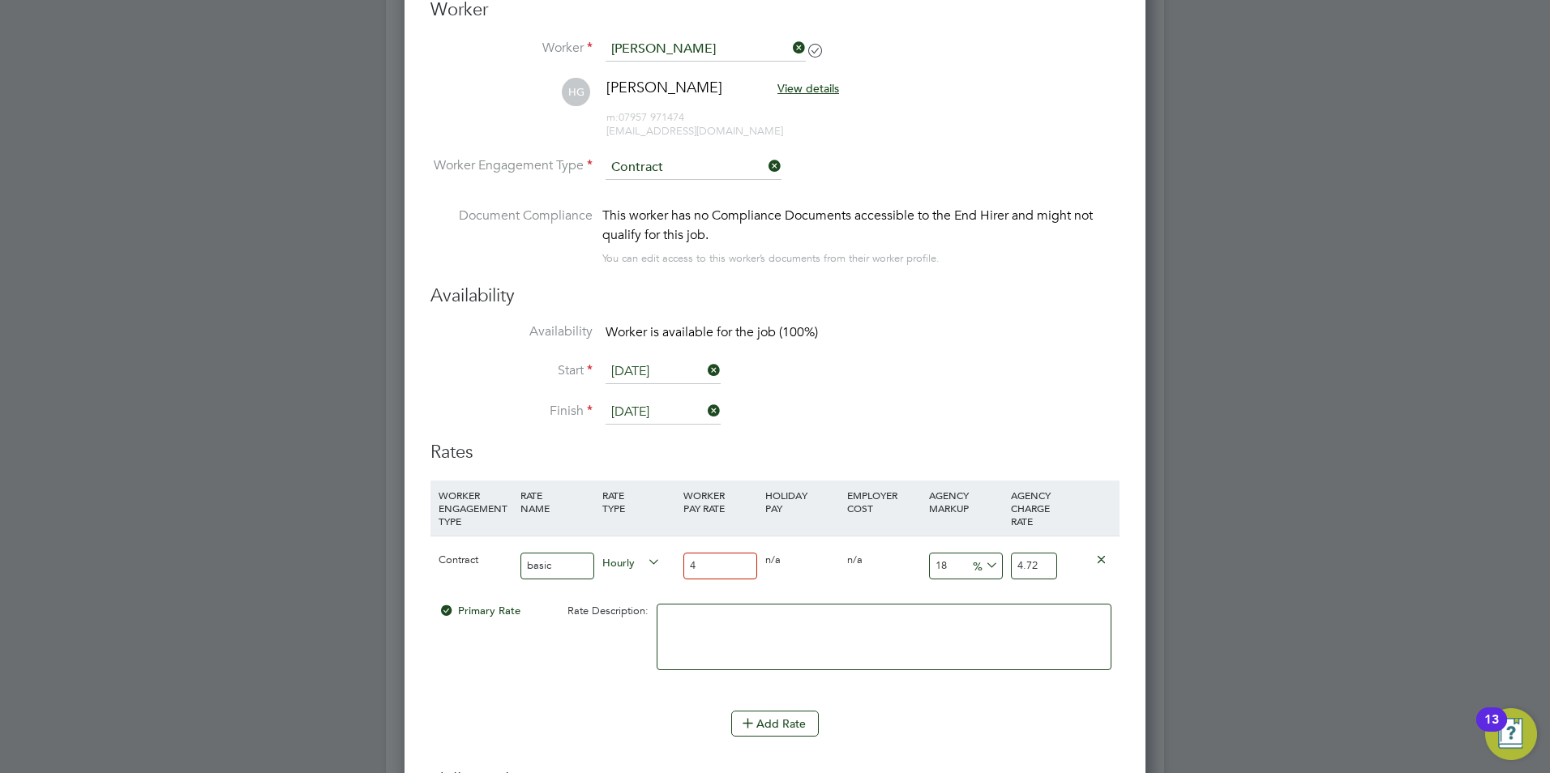
type input "47.2"
type input "40"
click at [957, 566] on input "18" at bounding box center [966, 566] width 74 height 27
type input "1"
type input "40.4"
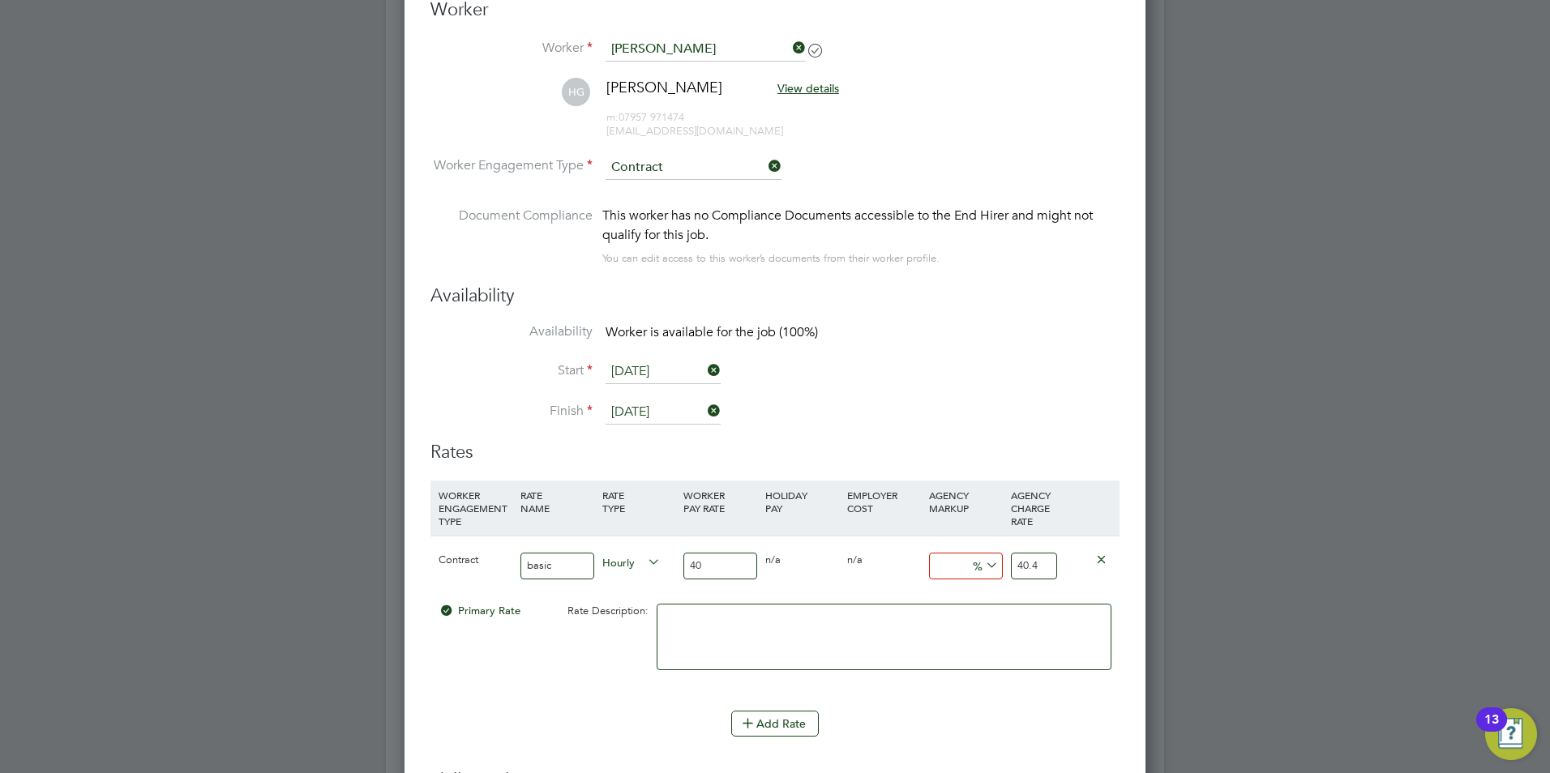
type input "2"
type input "40.8"
type input "23"
type input "49.2"
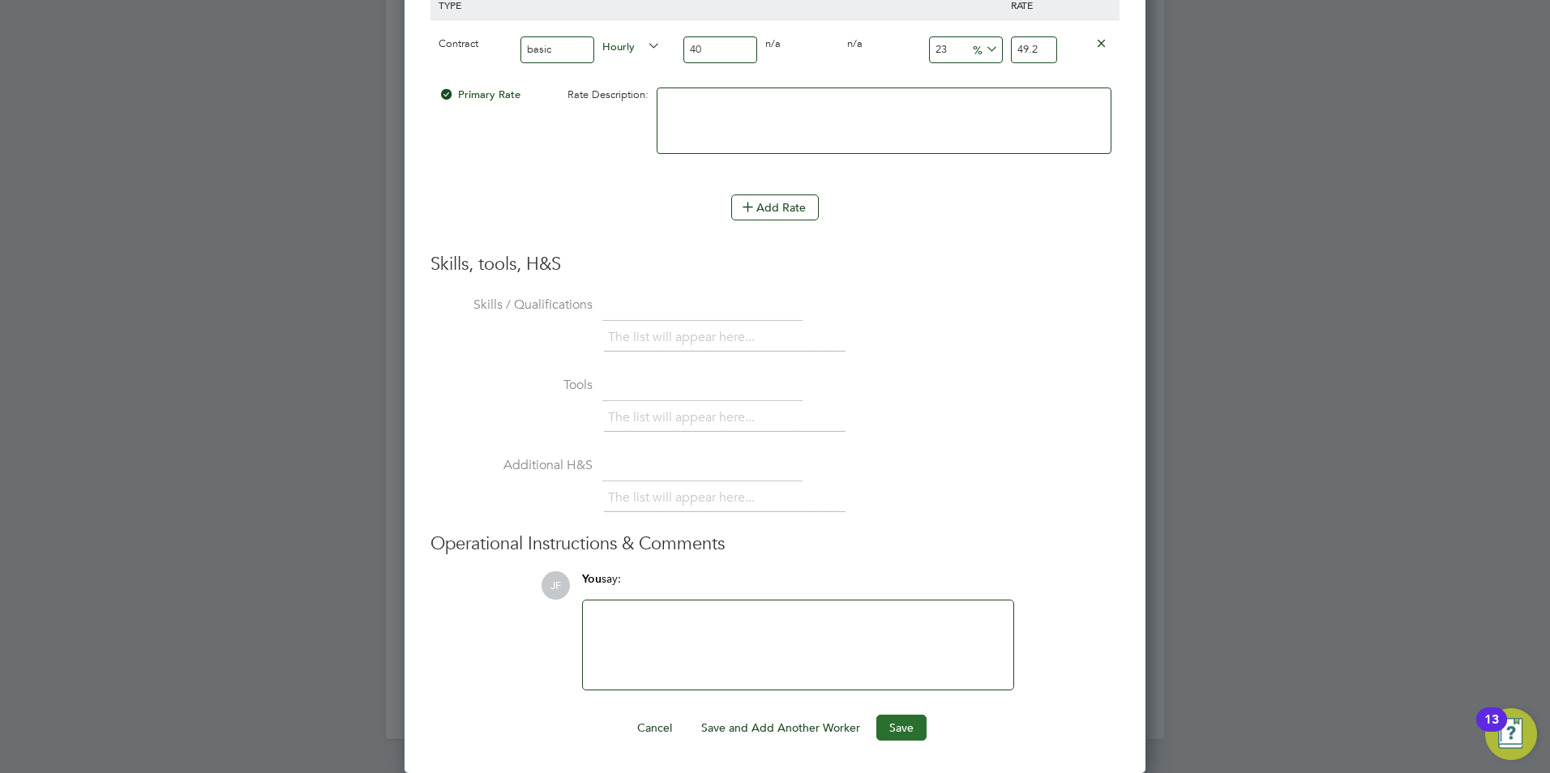
type input "23"
click at [902, 727] on button "Save" at bounding box center [901, 728] width 50 height 26
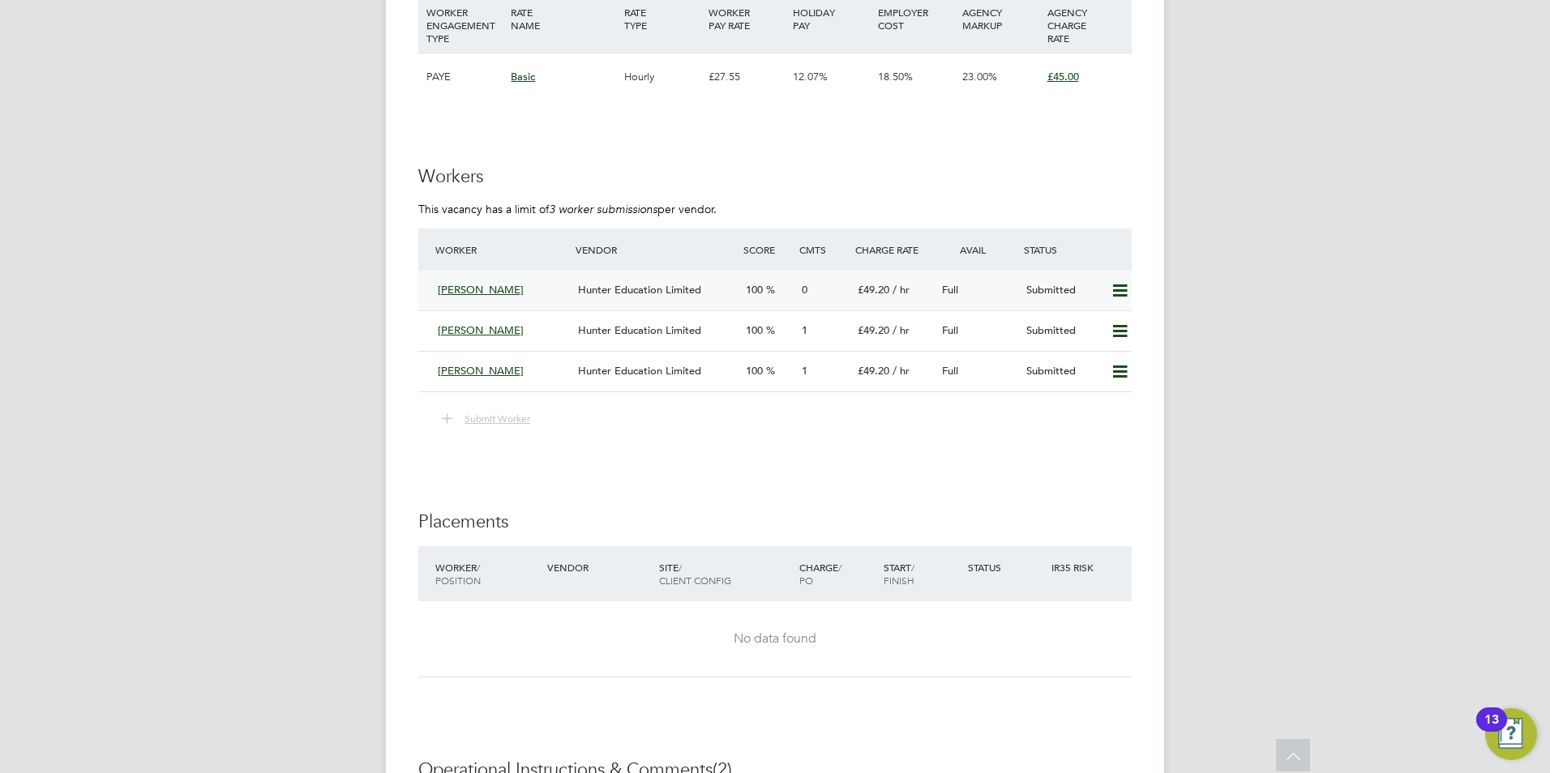
click at [648, 298] on div "Hunter Education Limited" at bounding box center [655, 290] width 168 height 27
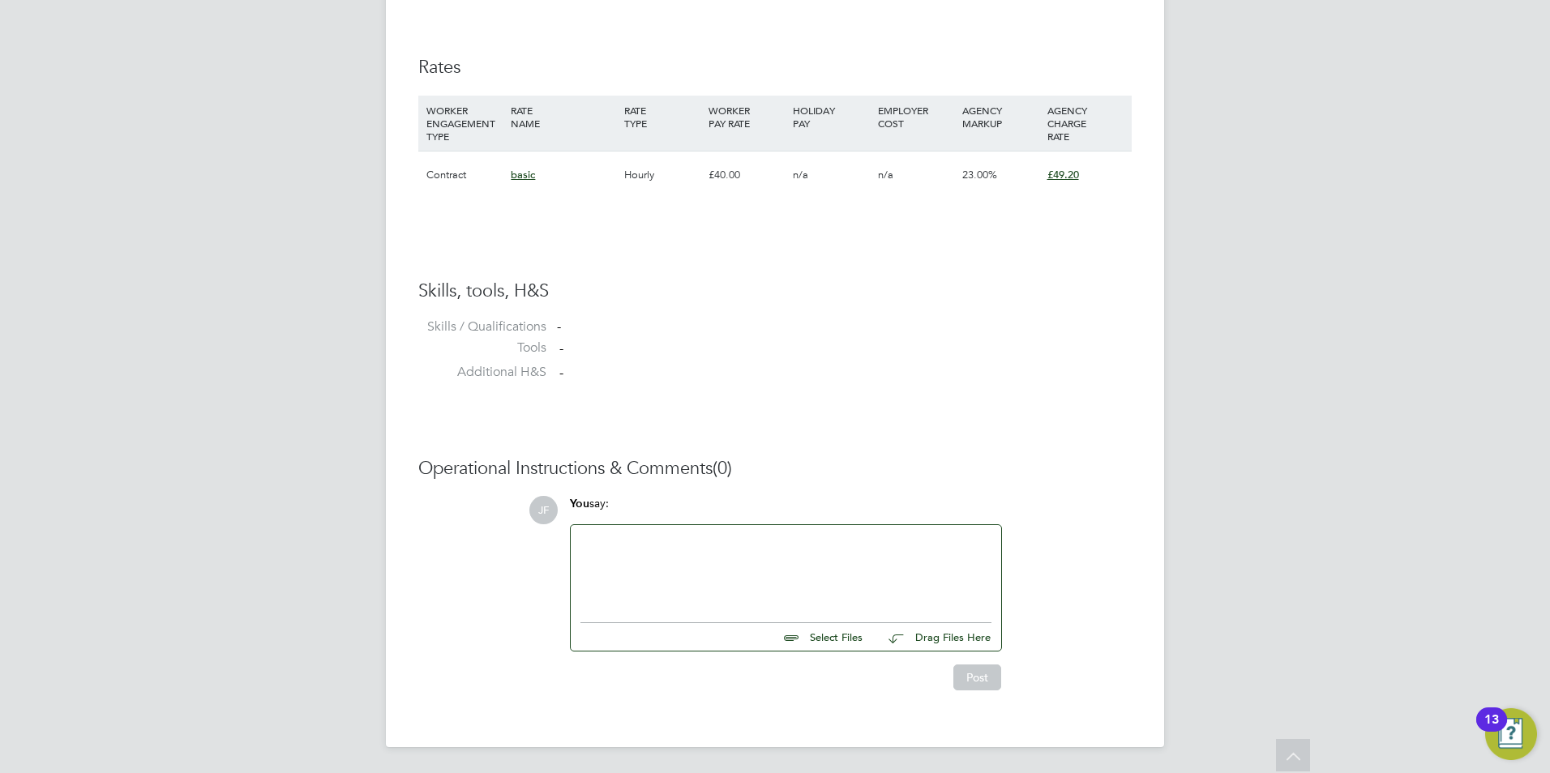
click at [824, 635] on input "file" at bounding box center [869, 634] width 243 height 23
type input "C:\fakepath\HQ00054813.docx"
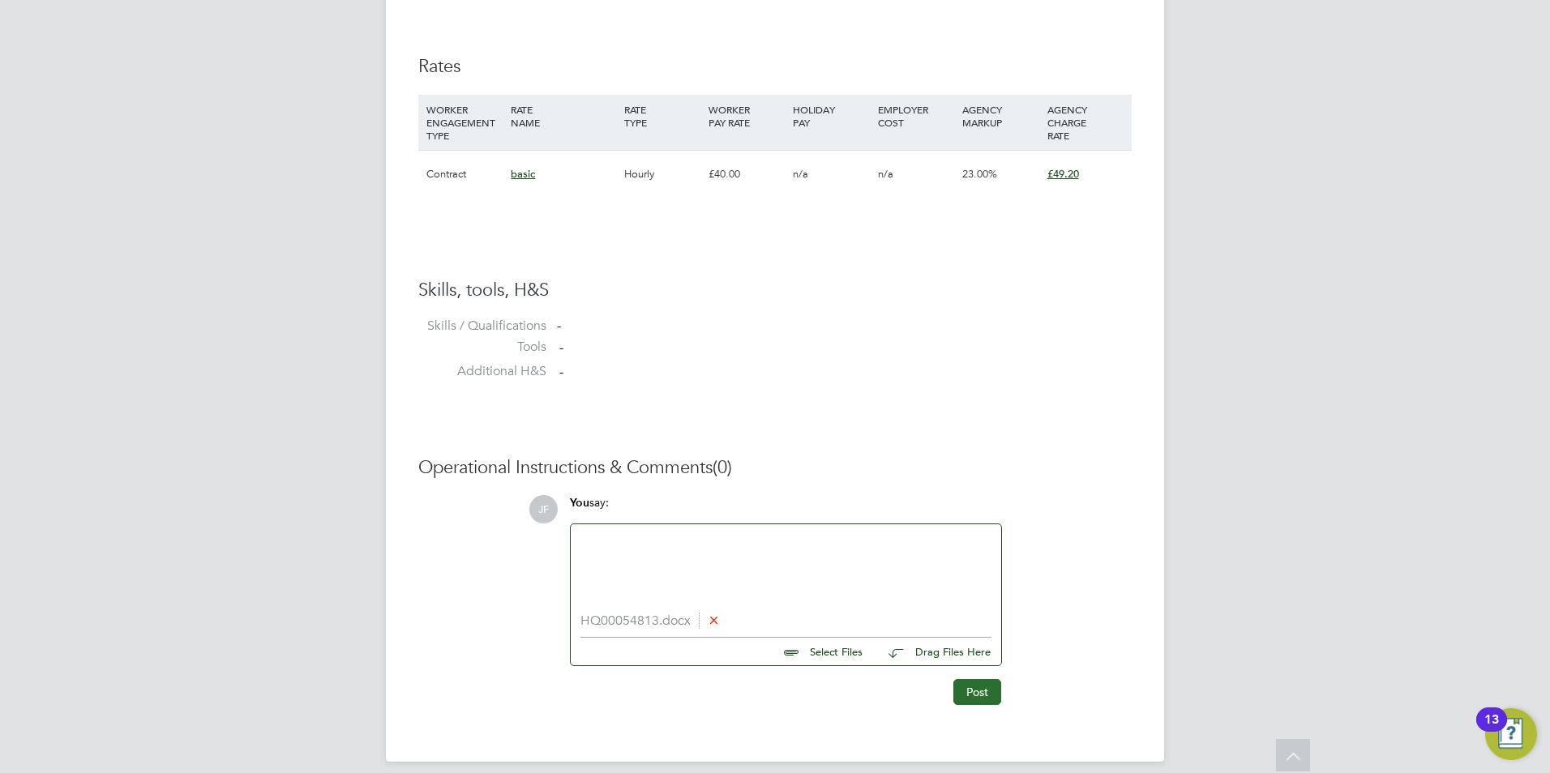
click at [968, 682] on button "Post" at bounding box center [977, 692] width 48 height 26
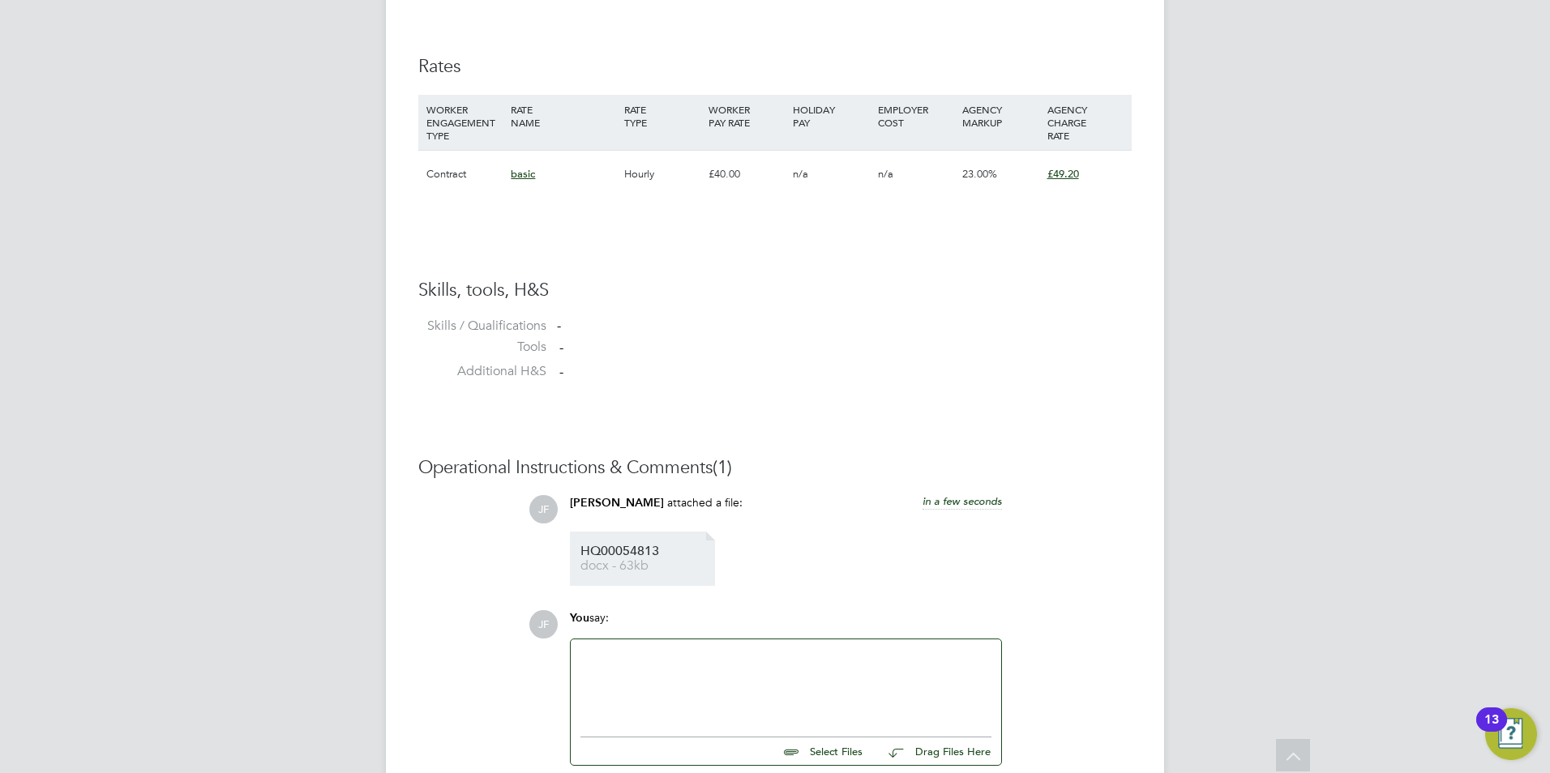
click at [646, 555] on span "HQ00054813" at bounding box center [645, 551] width 130 height 12
